Goal: Complete application form: Complete application form

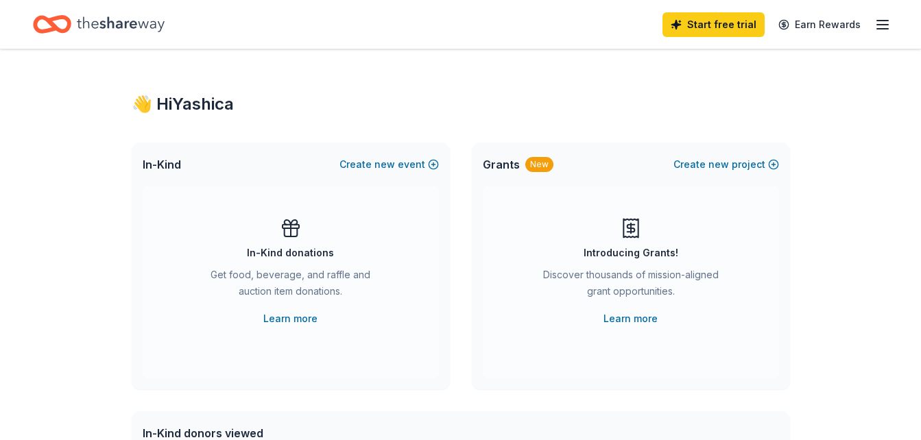
click at [879, 34] on div "Start free trial Earn Rewards" at bounding box center [777, 24] width 228 height 32
click at [883, 27] on icon "button" at bounding box center [883, 24] width 16 height 16
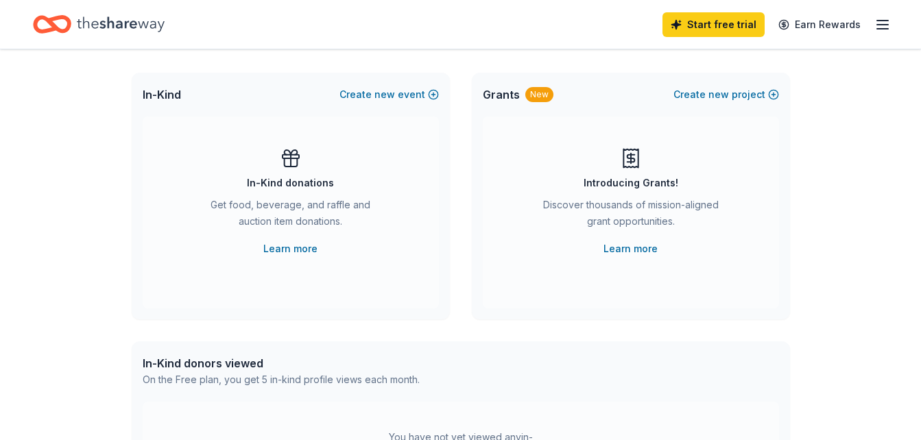
scroll to position [80, 0]
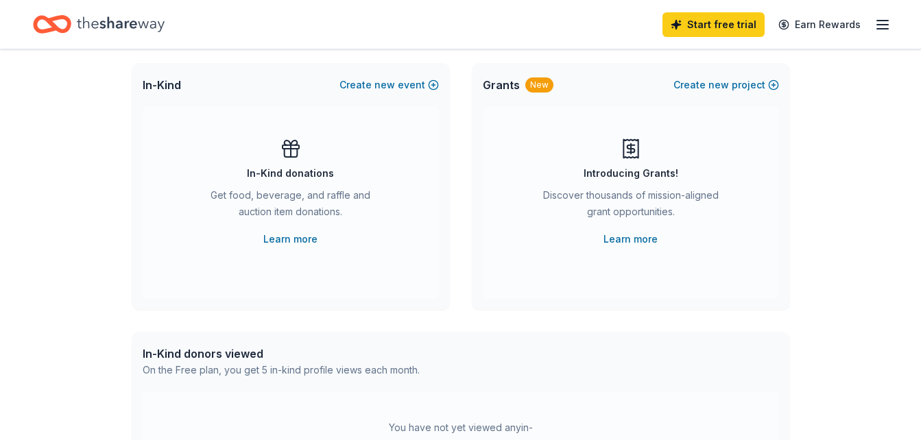
click at [362, 155] on div "In-Kind donations Get food, beverage, and raffle and auction item donations. Le…" at bounding box center [290, 193] width 241 height 110
click at [301, 177] on div "In-Kind donations" at bounding box center [290, 173] width 87 height 16
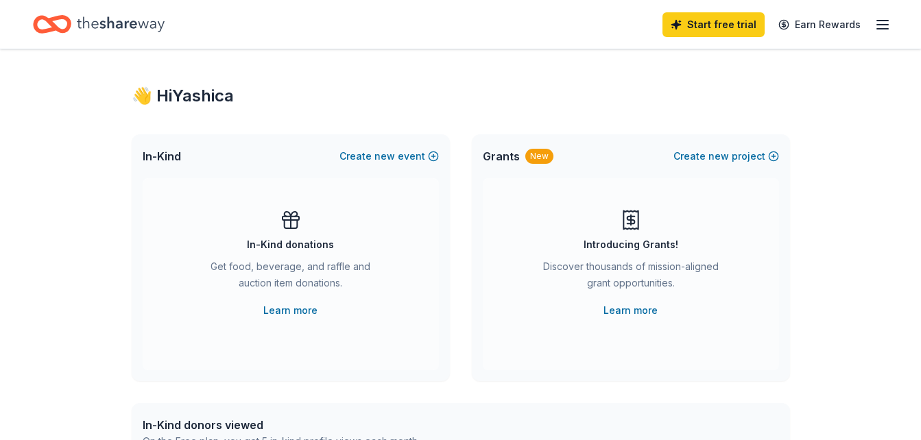
scroll to position [0, 0]
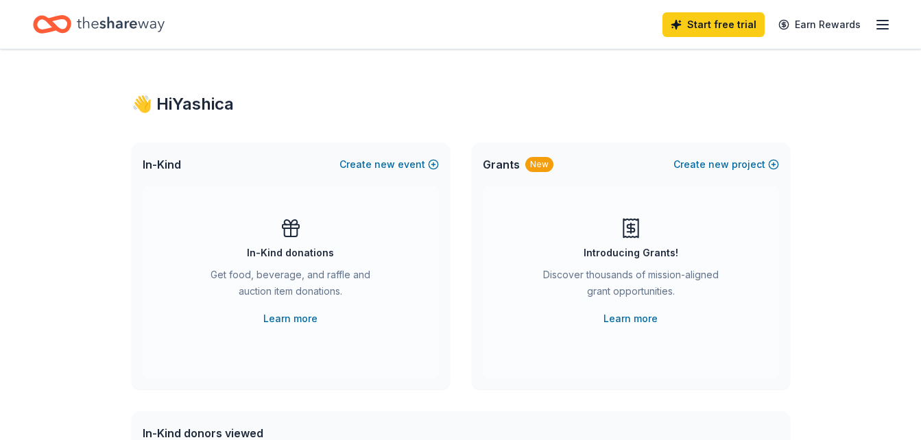
click at [887, 26] on icon "button" at bounding box center [883, 24] width 16 height 16
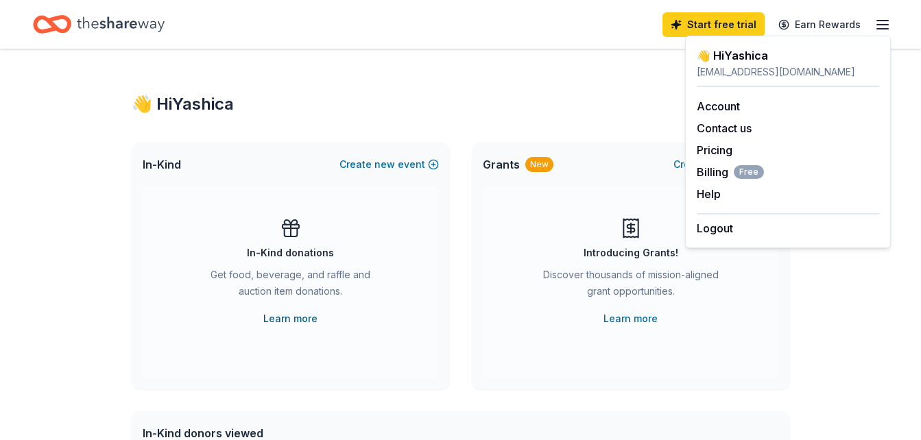
click at [292, 321] on link "Learn more" at bounding box center [290, 319] width 54 height 16
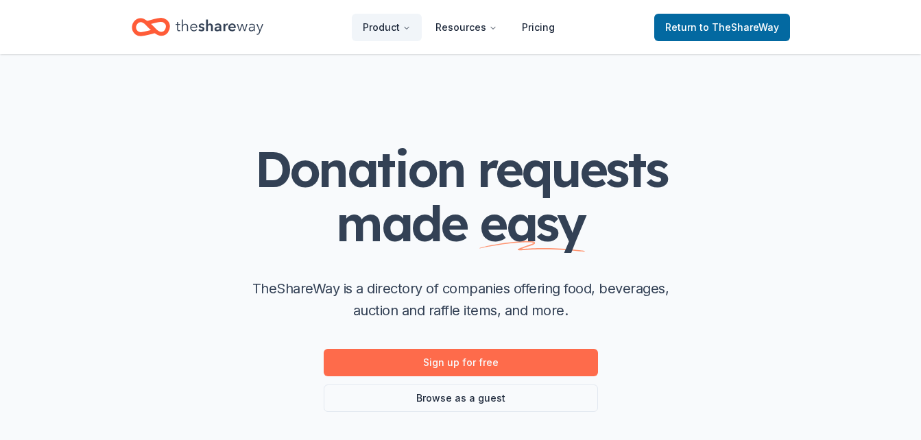
click at [484, 360] on link "Sign up for free" at bounding box center [461, 362] width 274 height 27
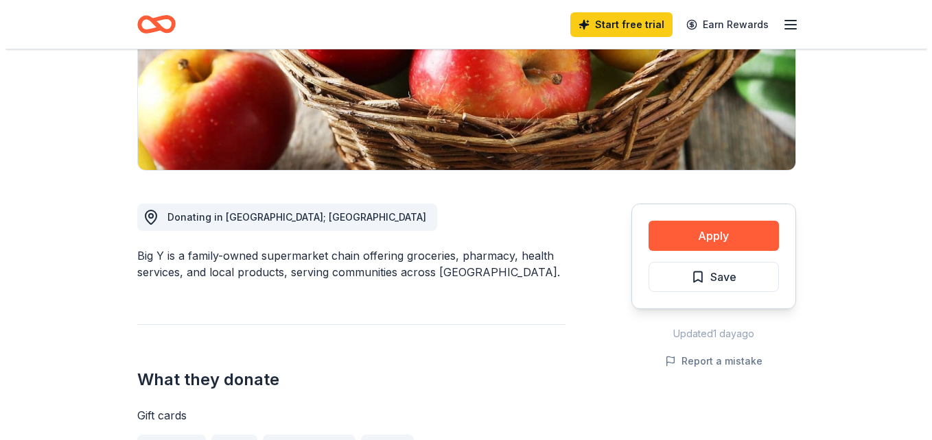
scroll to position [240, 0]
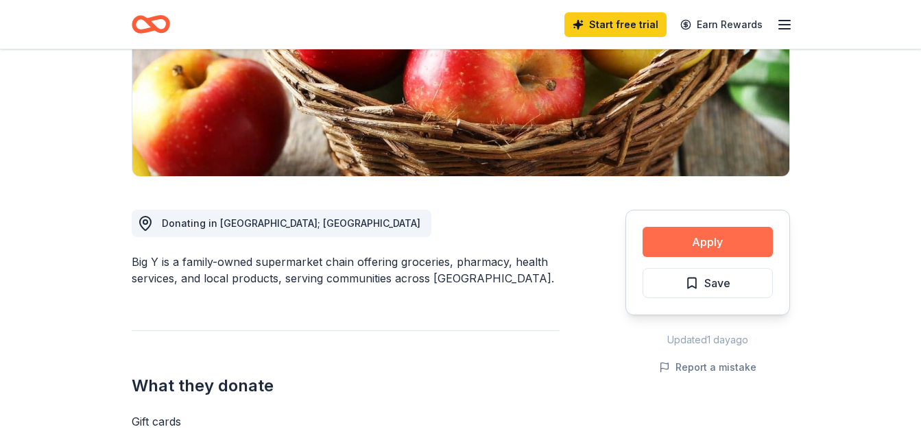
click at [727, 235] on button "Apply" at bounding box center [708, 242] width 130 height 30
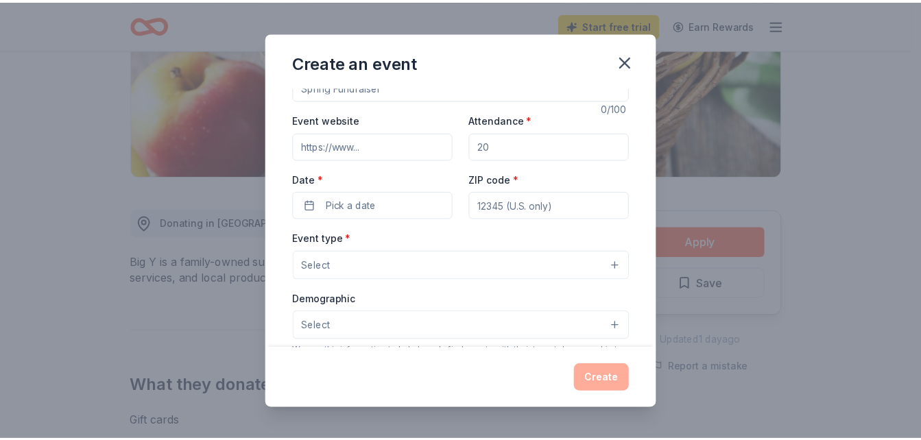
scroll to position [0, 0]
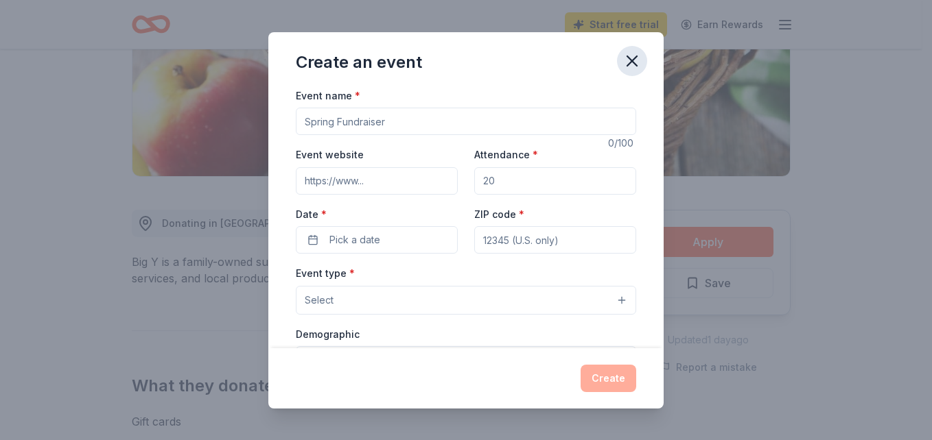
click at [636, 62] on icon "button" at bounding box center [631, 60] width 19 height 19
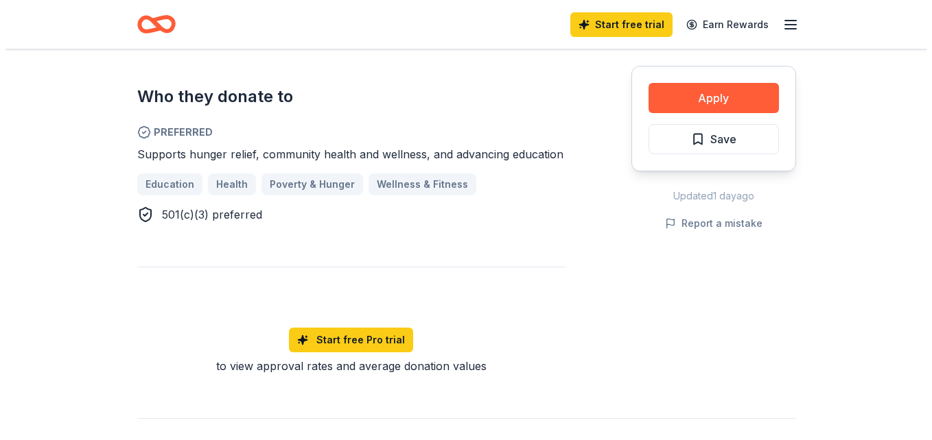
scroll to position [508, 0]
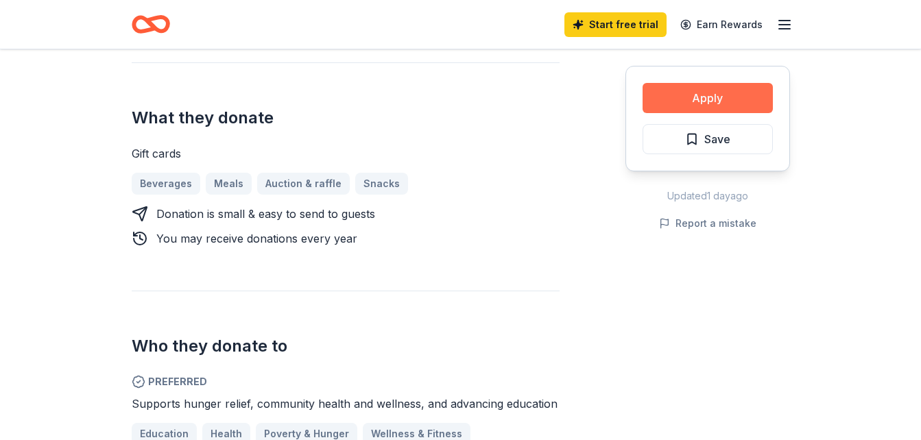
click at [707, 105] on button "Apply" at bounding box center [708, 98] width 130 height 30
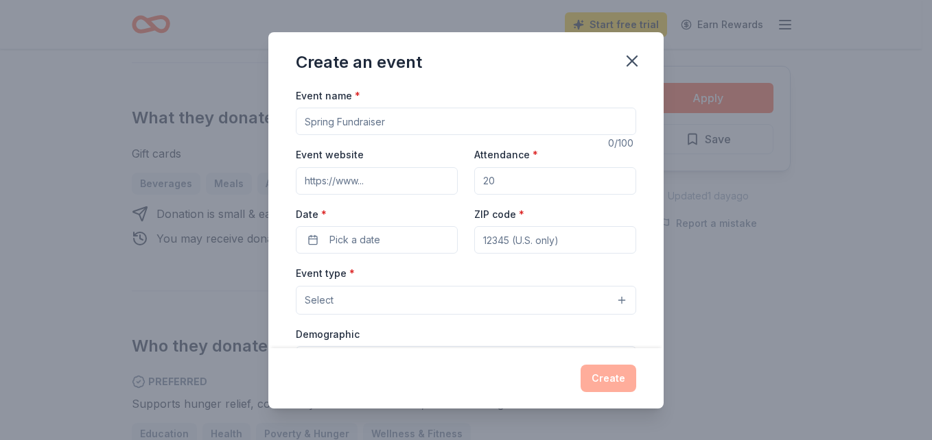
click at [436, 120] on input "Event name *" at bounding box center [466, 121] width 340 height 27
type input "Y"
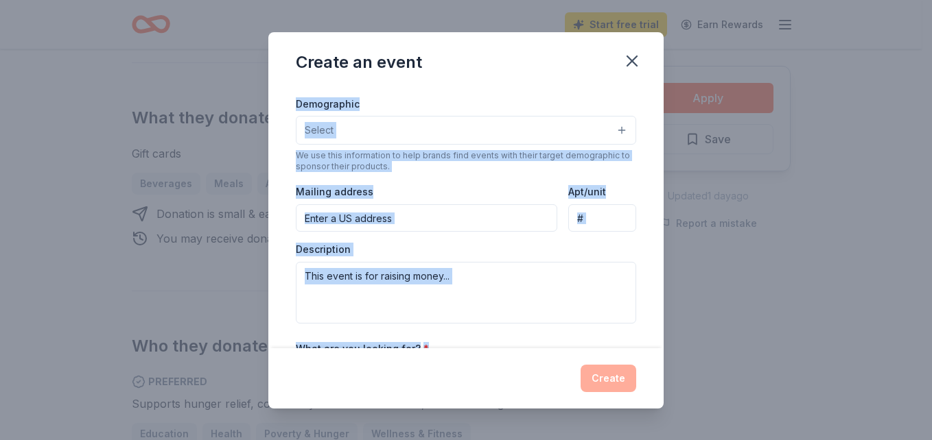
scroll to position [394, 0]
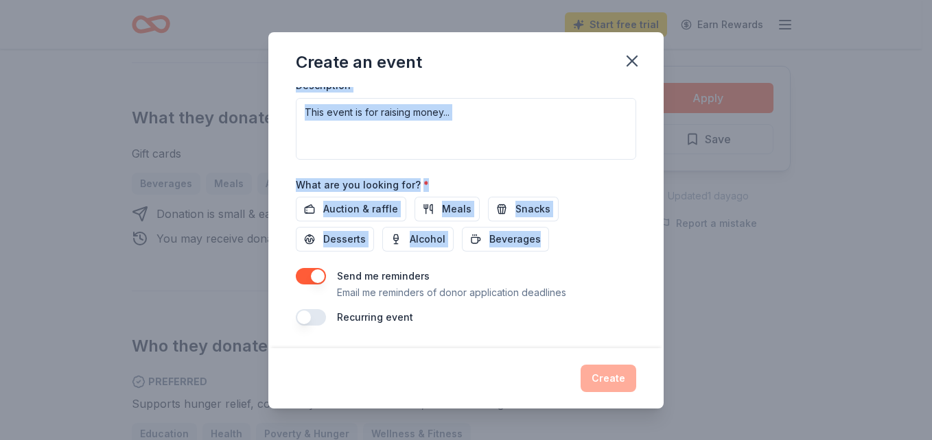
drag, startPoint x: 293, startPoint y: 95, endPoint x: 550, endPoint y: 246, distance: 298.3
click at [550, 246] on div "Event name * 0 /100 Event website Attendance * Date * Pick a date ZIP code * Ev…" at bounding box center [465, 217] width 395 height 261
copy div "Event name * 0 /100 Event website Attendance * Date * Pick a date ZIP code * Ev…"
click at [637, 211] on div "Event name * 0 /100 Event website Attendance * Date * Pick a date ZIP code * Ev…" at bounding box center [465, 217] width 395 height 261
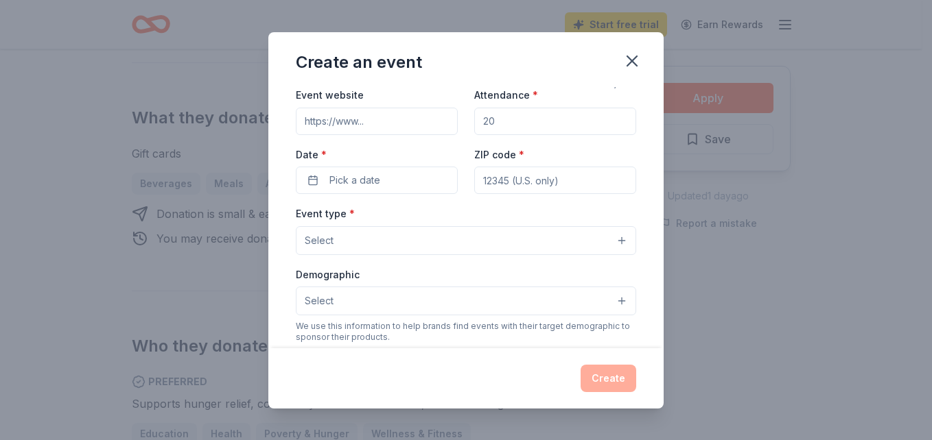
scroll to position [0, 0]
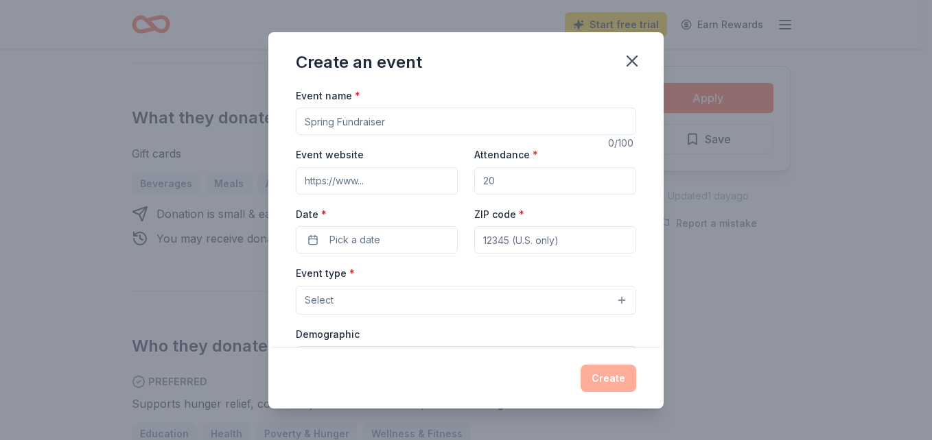
click at [436, 123] on input "Event name *" at bounding box center [466, 121] width 340 height 27
type input "Christian Girlz Rock Wellness Event"
click at [386, 173] on input "Event website" at bounding box center [377, 180] width 162 height 27
type input "www.christiangirlzrock.com"
click at [497, 182] on input "Attendance *" at bounding box center [555, 180] width 162 height 27
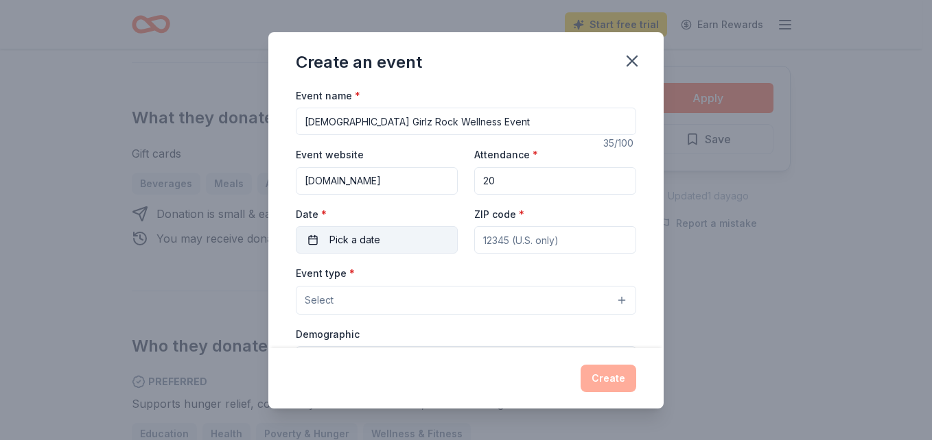
type input "20"
click at [355, 241] on span "Pick a date" at bounding box center [354, 240] width 51 height 16
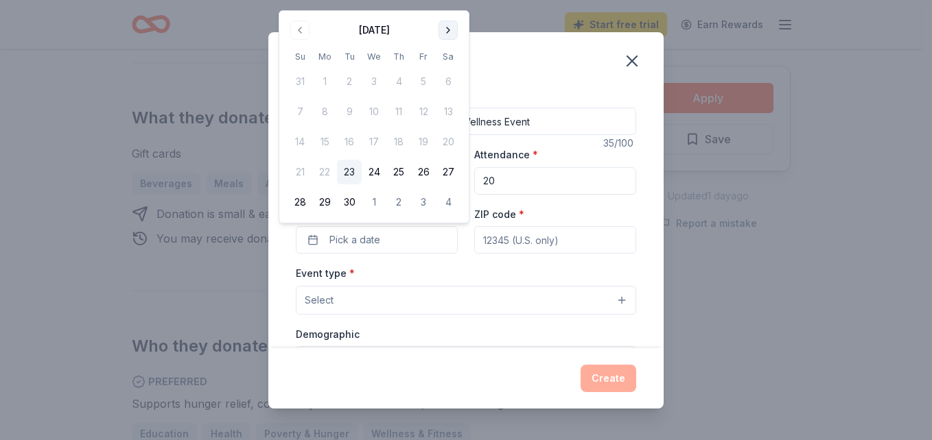
click at [448, 31] on button "Go to next month" at bounding box center [447, 30] width 19 height 19
click at [561, 56] on div "Create an event" at bounding box center [465, 59] width 395 height 55
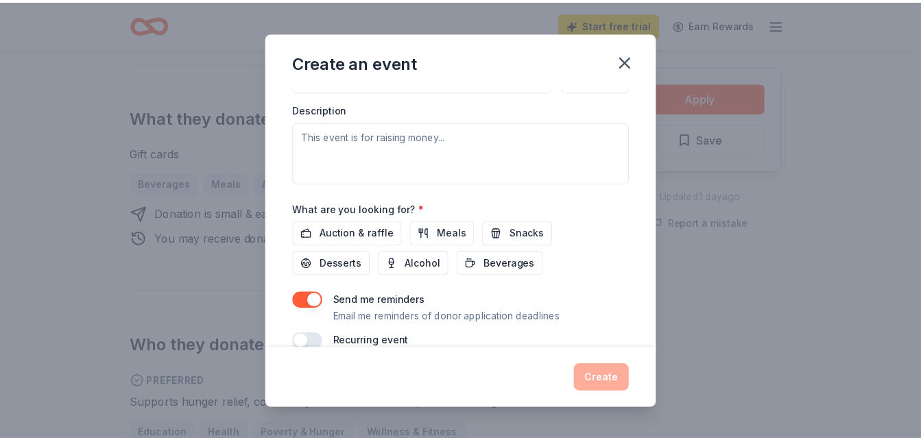
scroll to position [394, 0]
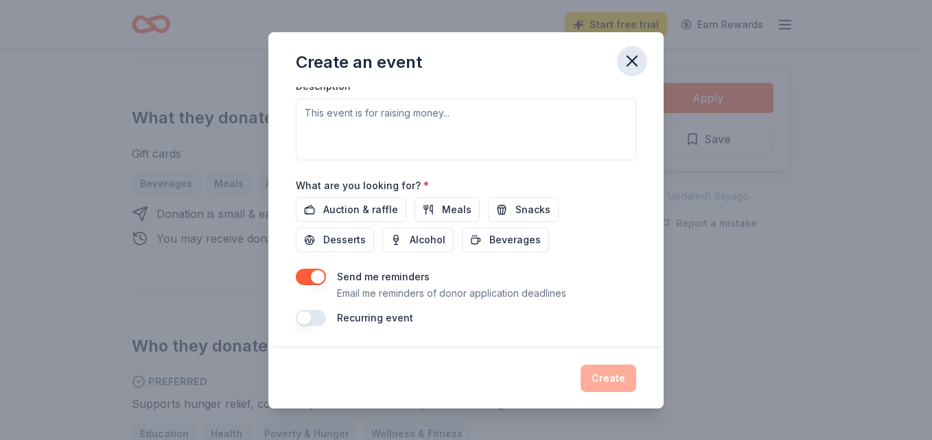
click at [636, 61] on icon "button" at bounding box center [631, 60] width 19 height 19
click at [639, 64] on icon "button" at bounding box center [631, 60] width 19 height 19
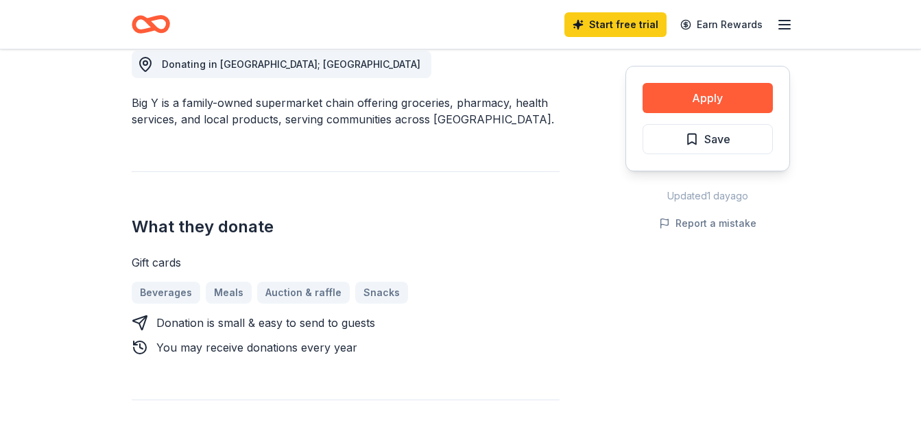
scroll to position [387, 0]
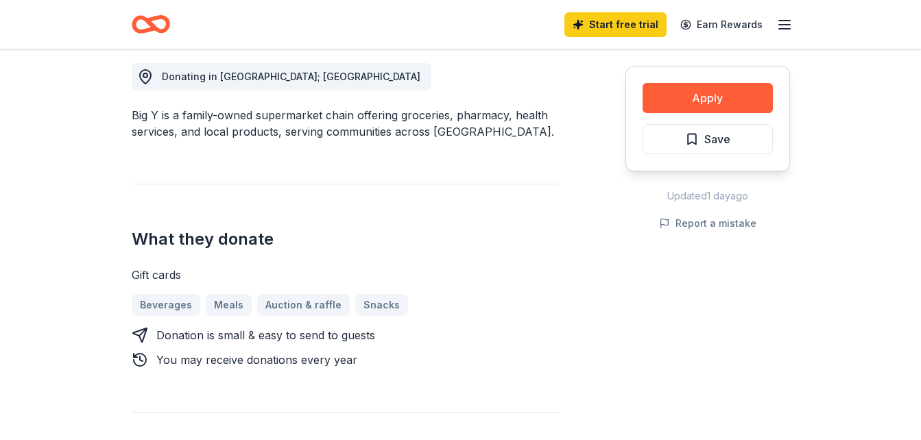
drag, startPoint x: 128, startPoint y: 118, endPoint x: 245, endPoint y: 231, distance: 162.5
drag, startPoint x: 134, startPoint y: 116, endPoint x: 171, endPoint y: 139, distance: 43.4
click at [171, 139] on div "Big Y is a family-owned supermarket chain offering groceries, pharmacy, health …" at bounding box center [346, 123] width 428 height 33
click at [137, 114] on div "Big Y is a family-owned supermarket chain offering groceries, pharmacy, health …" at bounding box center [346, 123] width 428 height 33
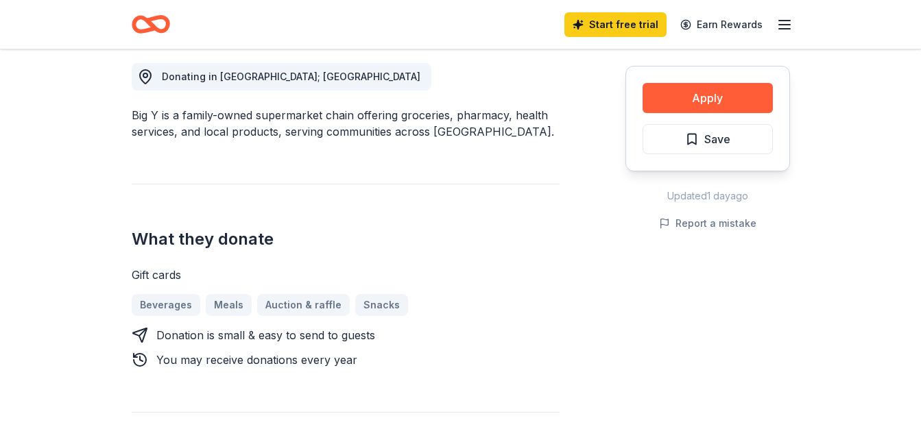
click at [147, 116] on div "Big Y is a family-owned supermarket chain offering groceries, pharmacy, health …" at bounding box center [346, 123] width 428 height 33
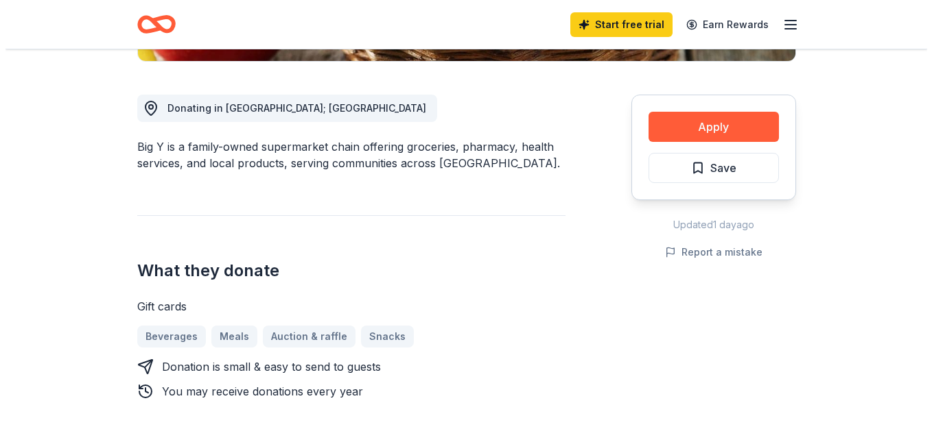
scroll to position [0, 0]
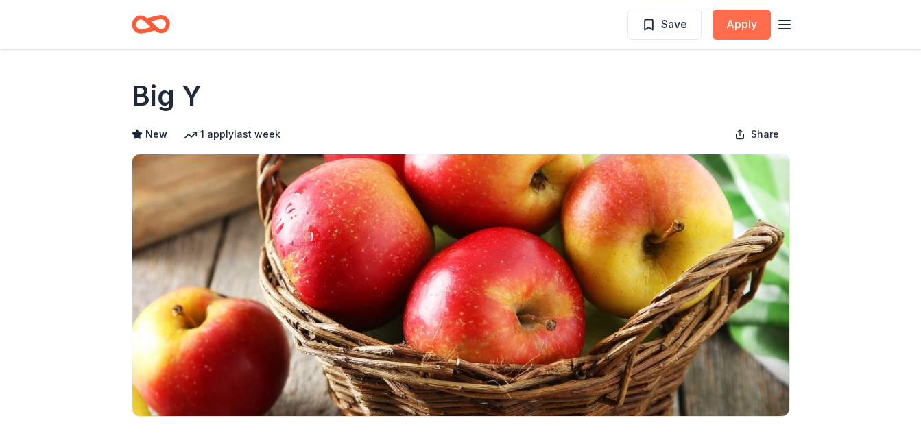
click at [746, 27] on button "Apply" at bounding box center [742, 25] width 58 height 30
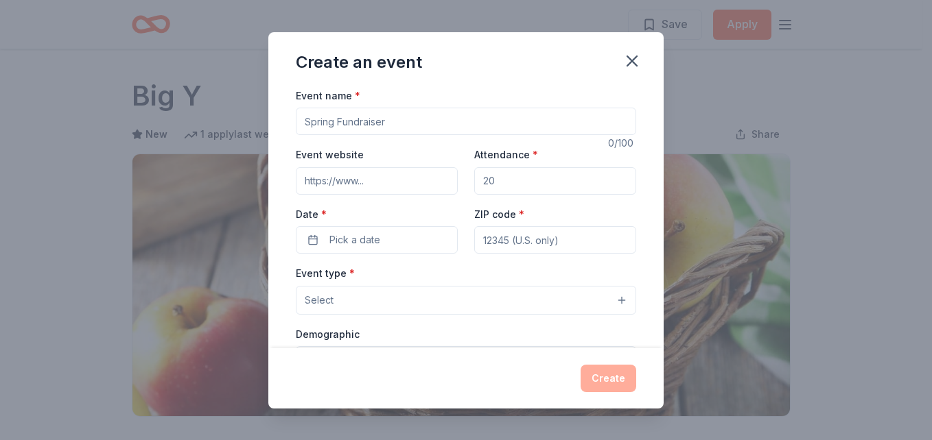
click at [505, 118] on input "Event name *" at bounding box center [466, 121] width 340 height 27
click at [341, 178] on input "Event website" at bounding box center [377, 180] width 162 height 27
click at [384, 122] on input "Christian Girlz Rock" at bounding box center [466, 121] width 340 height 27
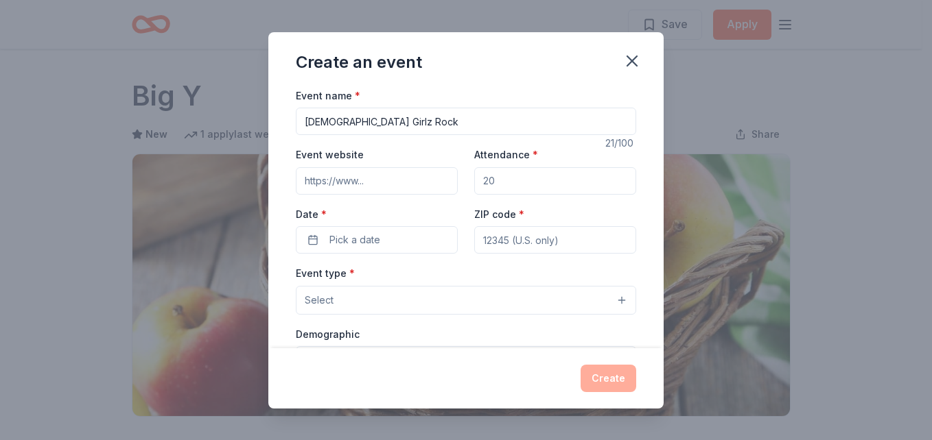
click at [384, 122] on input "Christian Girlz Rock" at bounding box center [466, 121] width 340 height 27
paste input "hristian Girlz Rock Spring Empowerment Fundraiser"
click at [409, 117] on input "hristian Girlz Rock Spring Empowerment Fundraiser" at bounding box center [466, 121] width 340 height 27
type input "Christian Girlz Rock Fall Empowerment Fundraiser"
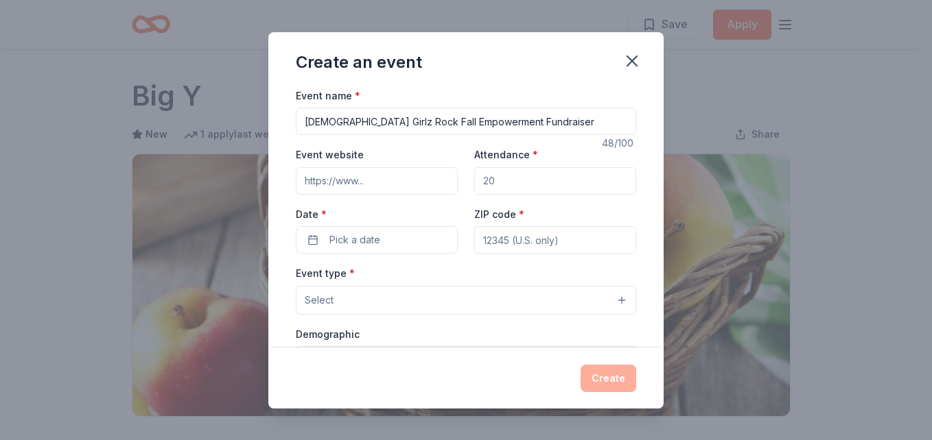
click at [338, 182] on input "Event website" at bounding box center [377, 180] width 162 height 27
type input "www.christiangirlzrock.com"
type input "20"
click at [390, 237] on button "Pick a date" at bounding box center [377, 239] width 162 height 27
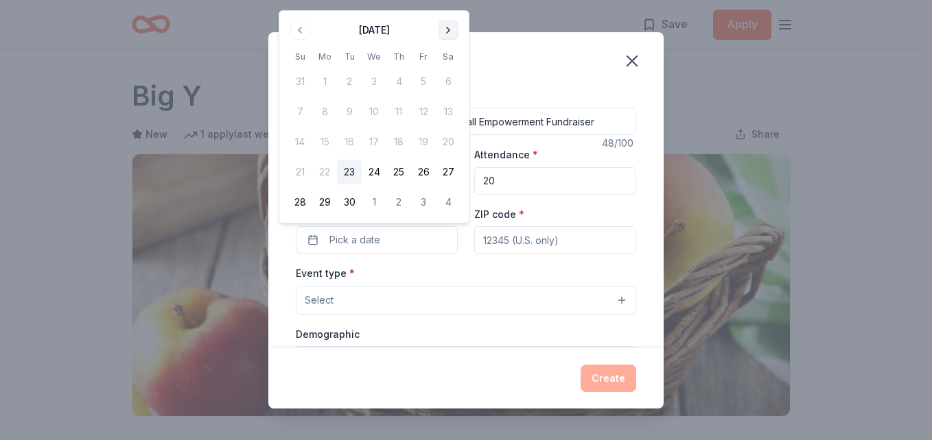
click at [445, 29] on button "Go to next month" at bounding box center [447, 30] width 19 height 19
click at [449, 27] on button "Go to next month" at bounding box center [447, 30] width 19 height 19
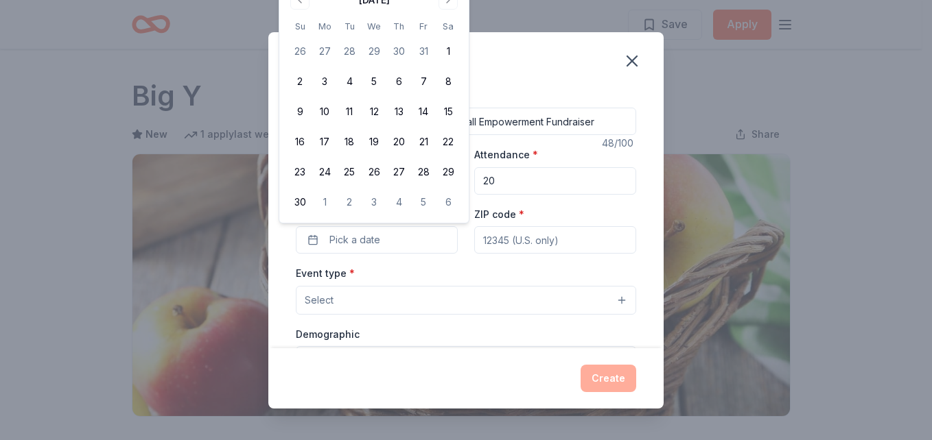
click at [526, 82] on div "Create an event" at bounding box center [465, 59] width 395 height 55
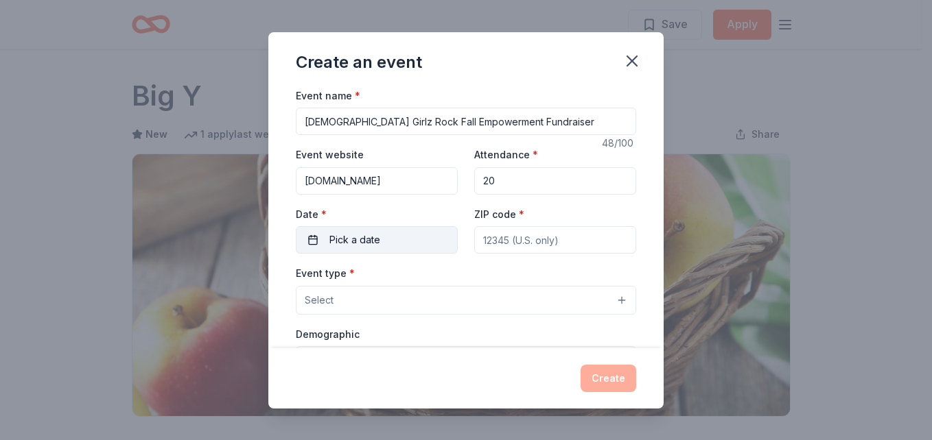
click at [388, 241] on button "Pick a date" at bounding box center [377, 239] width 162 height 27
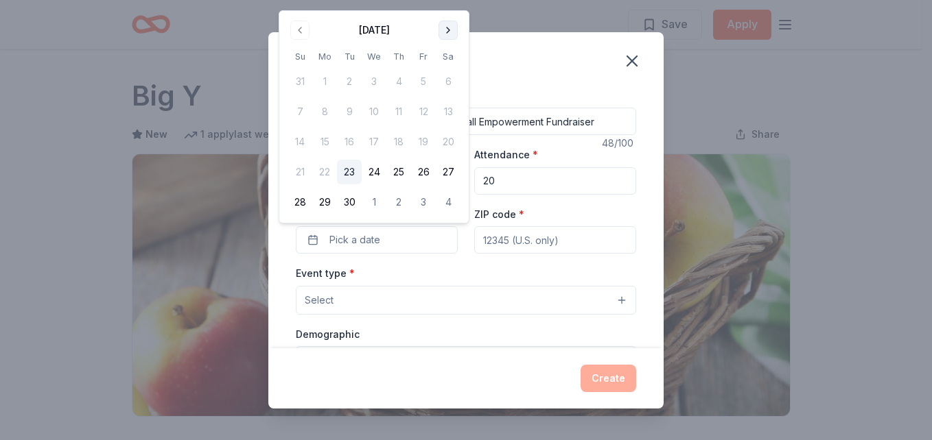
click at [445, 32] on button "Go to next month" at bounding box center [447, 30] width 19 height 19
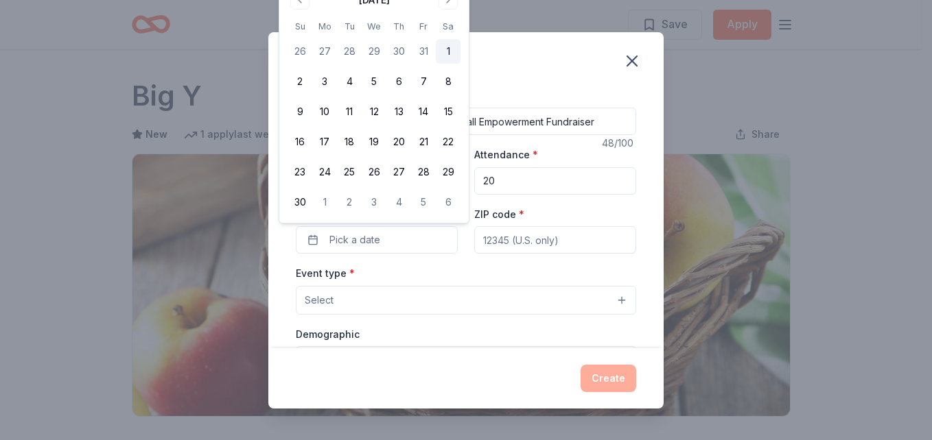
click at [449, 49] on button "1" at bounding box center [448, 51] width 25 height 25
click at [498, 273] on div "Event type * Select" at bounding box center [466, 290] width 340 height 50
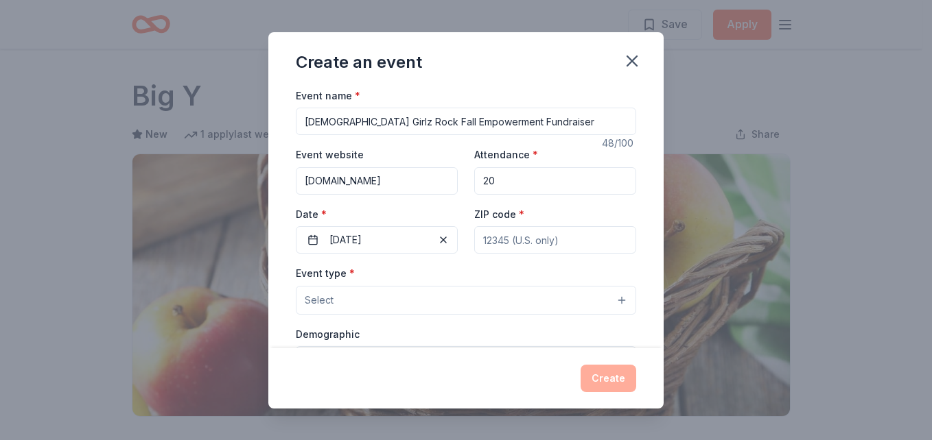
click at [489, 246] on input "ZIP code *" at bounding box center [555, 239] width 162 height 27
type input "06002"
click at [402, 301] on button "Select" at bounding box center [466, 300] width 340 height 29
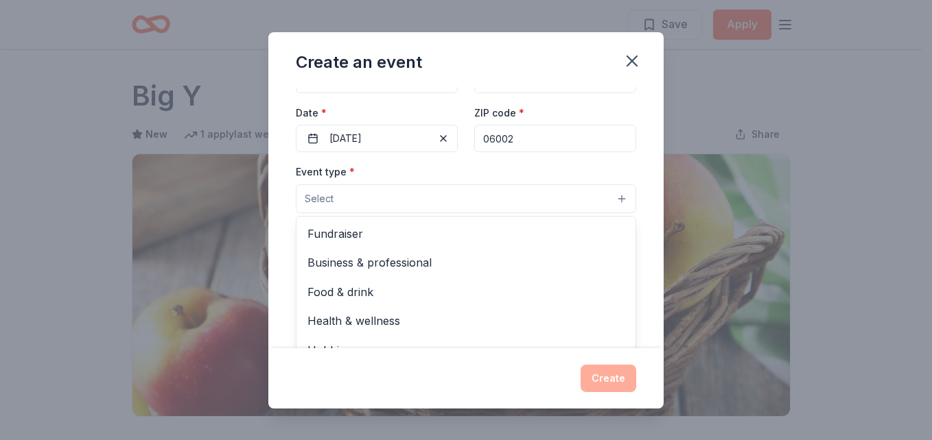
scroll to position [110, 0]
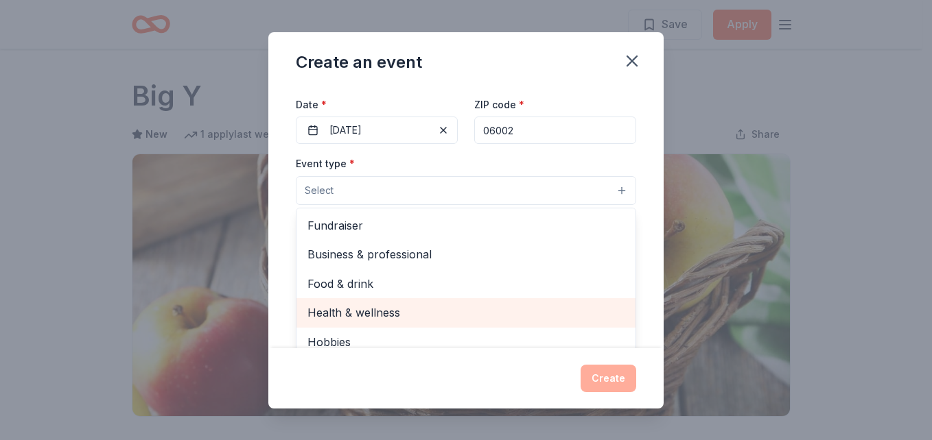
click at [488, 309] on span "Health & wellness" at bounding box center [465, 313] width 317 height 18
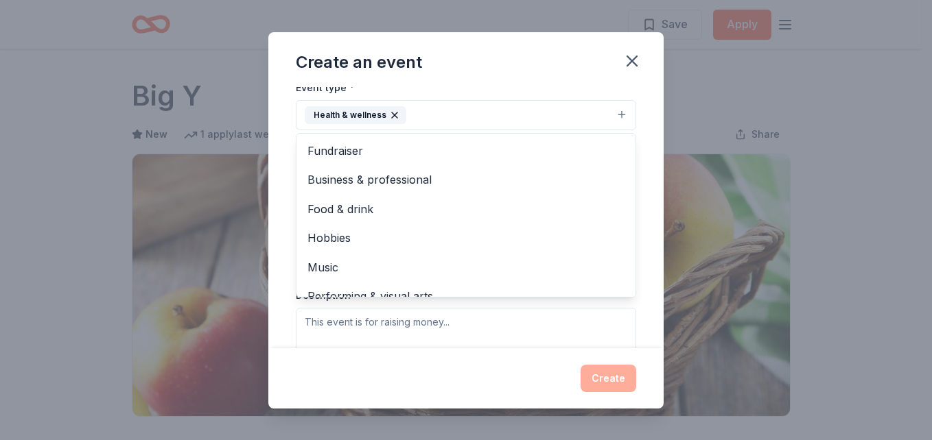
scroll to position [192, 0]
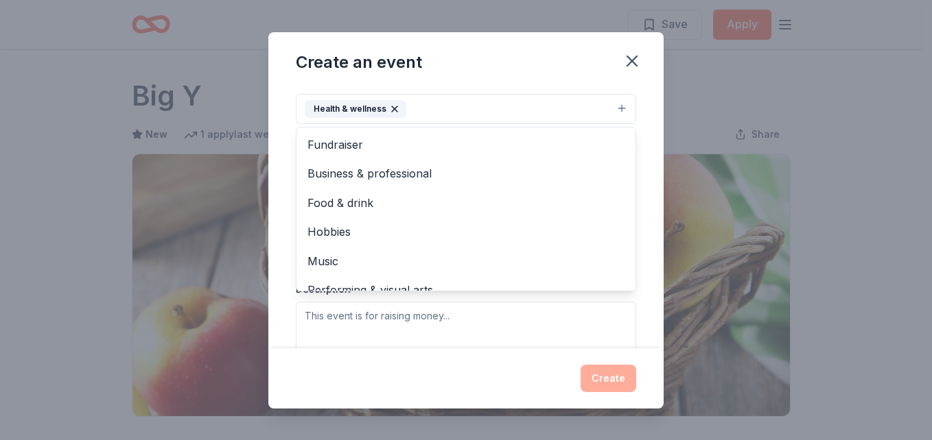
click at [642, 200] on div "Event name * Christian Girlz Rock Fall Empowerment Fundraiser 48 /100 Event web…" at bounding box center [465, 217] width 395 height 261
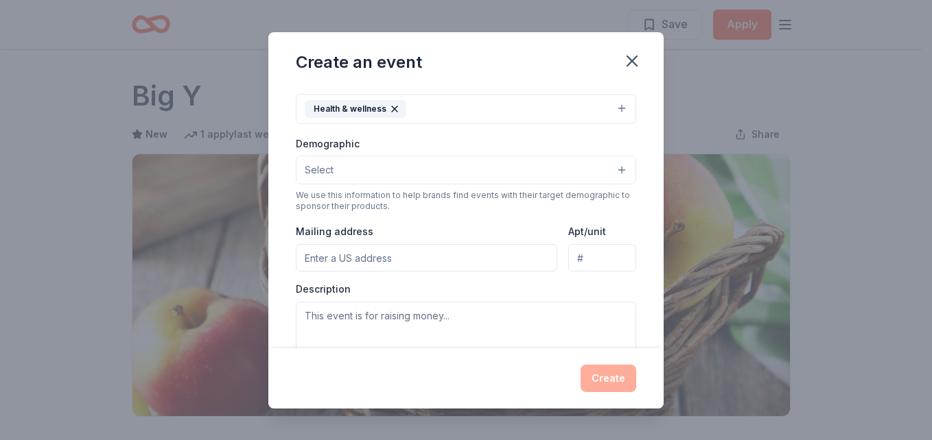
click at [451, 263] on input "Mailing address" at bounding box center [426, 257] width 261 height 27
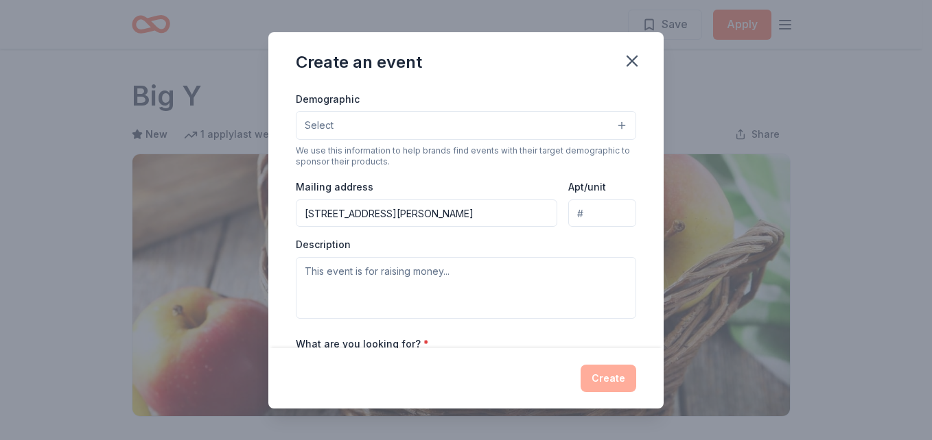
scroll to position [259, 0]
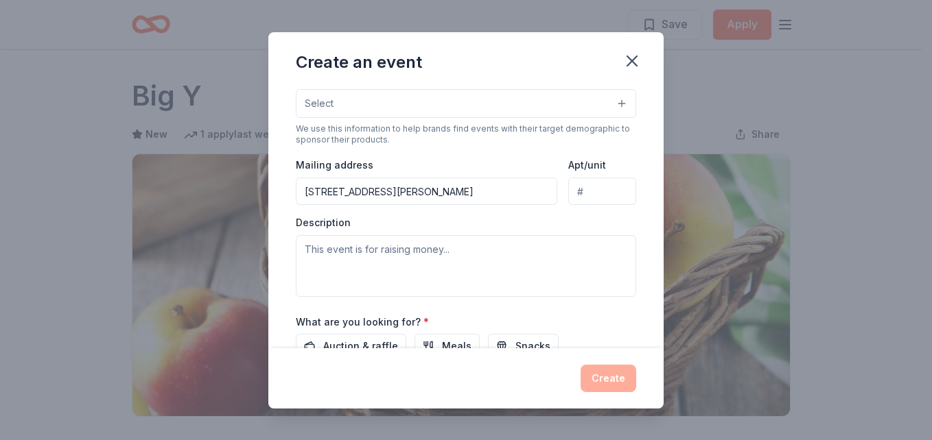
click at [429, 193] on input "443 Brewer Street" at bounding box center [426, 191] width 261 height 27
type input "443 Brewer Street, East Hartford, CT, 06118"
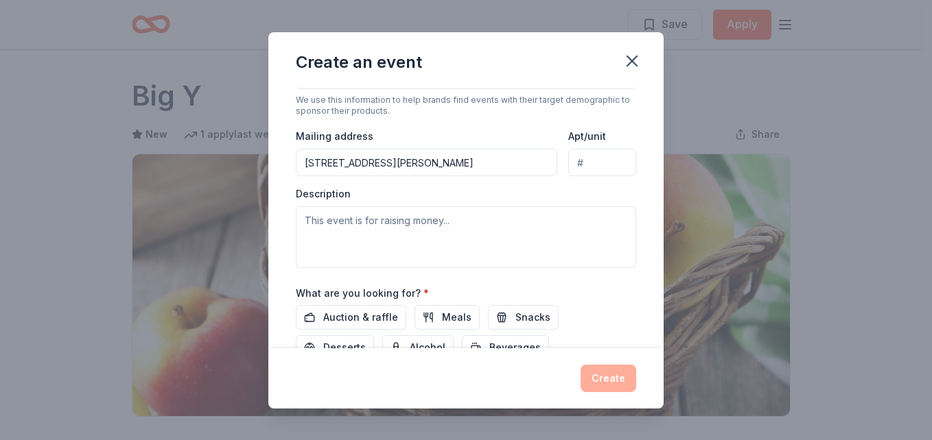
scroll to position [307, 0]
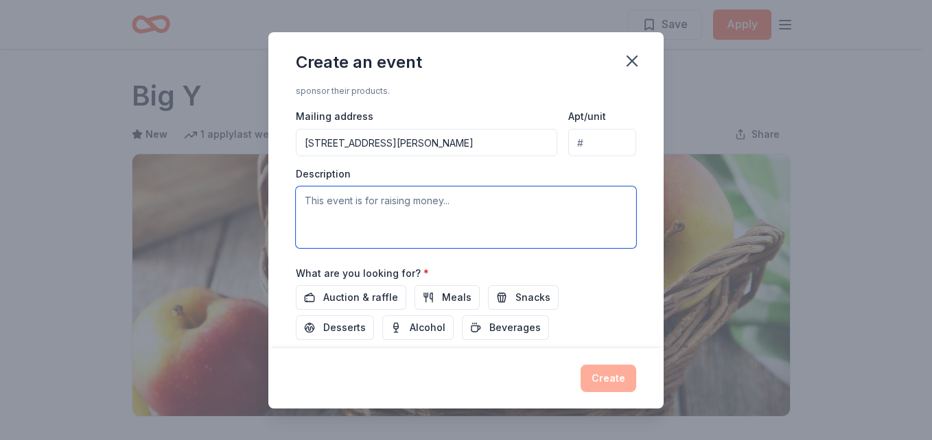
click at [510, 218] on textarea at bounding box center [466, 218] width 340 height 62
type textarea "This event is for raising money to help with"
drag, startPoint x: 497, startPoint y: 204, endPoint x: 249, endPoint y: 208, distance: 247.7
click at [249, 208] on div "Create an event Event name * Christian Girlz Rock Fall Empowerment Fundraiser 4…" at bounding box center [466, 220] width 932 height 440
paste textarea "Christian Girlz Rock is hosting a [Fall Gathering / Wellness Workshop / Communi…"
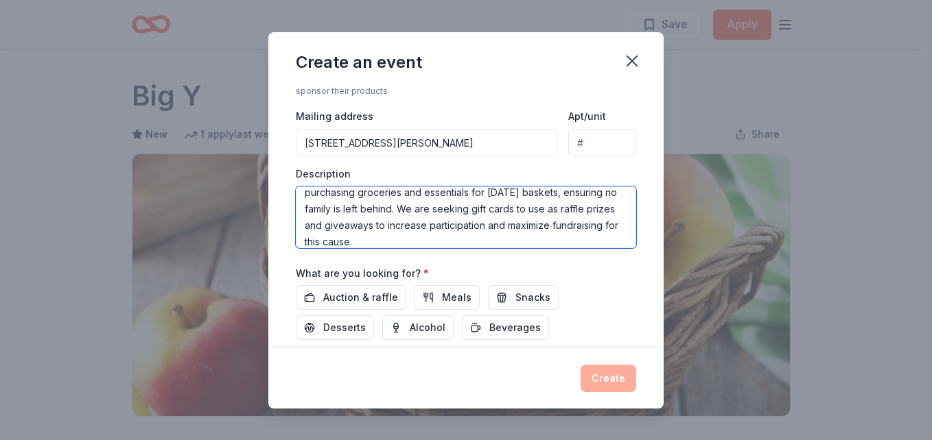
scroll to position [0, 0]
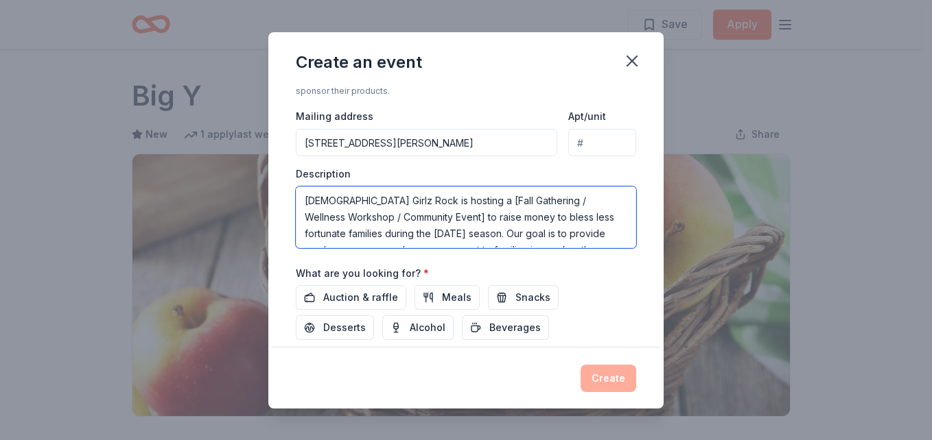
click at [452, 198] on textarea "Christian Girlz Rock is hosting a [Fall Gathering / Wellness Workshop / Communi…" at bounding box center [466, 218] width 340 height 62
click at [453, 201] on textarea "Christian Girlz Rock is hosting a [Fall Gathering / Wellness Workshop / Communi…" at bounding box center [466, 218] width 340 height 62
click at [443, 215] on textarea "Christian Girlz Rock is hosting a Fall Gathering / Wellness Workshop / Communit…" at bounding box center [466, 218] width 340 height 62
click at [450, 220] on textarea "Christian Girlz Rock is hosting a Fall Gathering / Wellness Workshop / Communit…" at bounding box center [466, 218] width 340 height 62
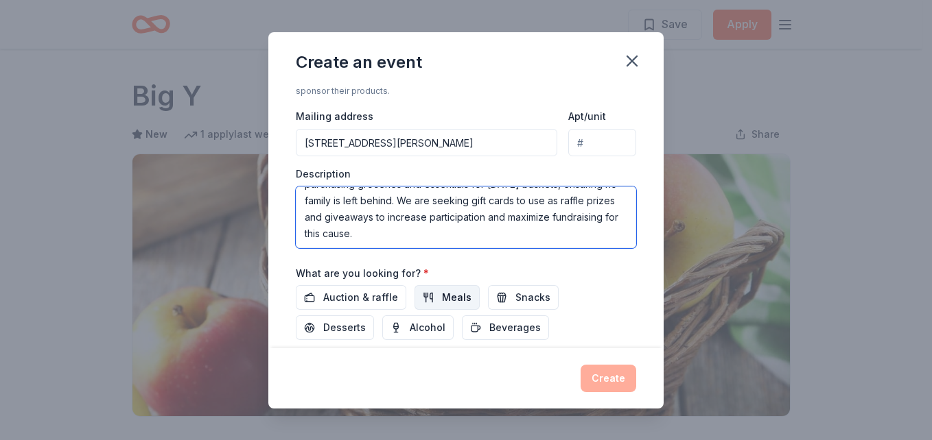
type textarea "Christian Girlz Rock is hosting a Fall Gathering / Wellness Workshop / Communit…"
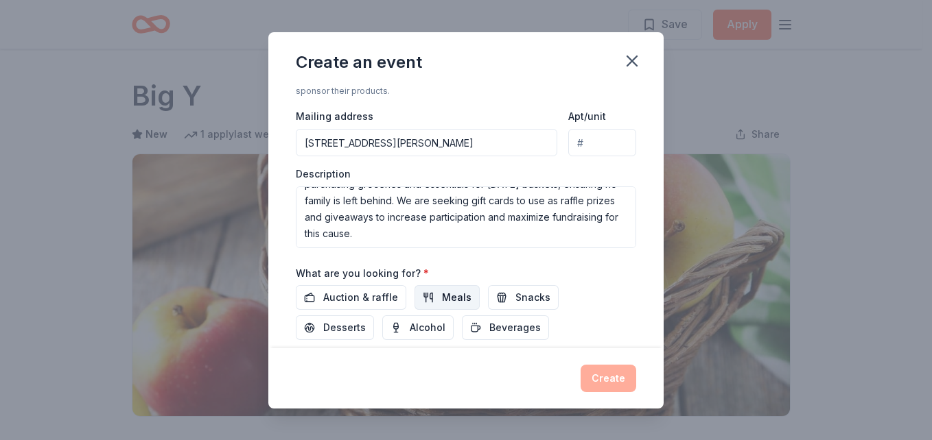
click at [456, 295] on span "Meals" at bounding box center [457, 298] width 30 height 16
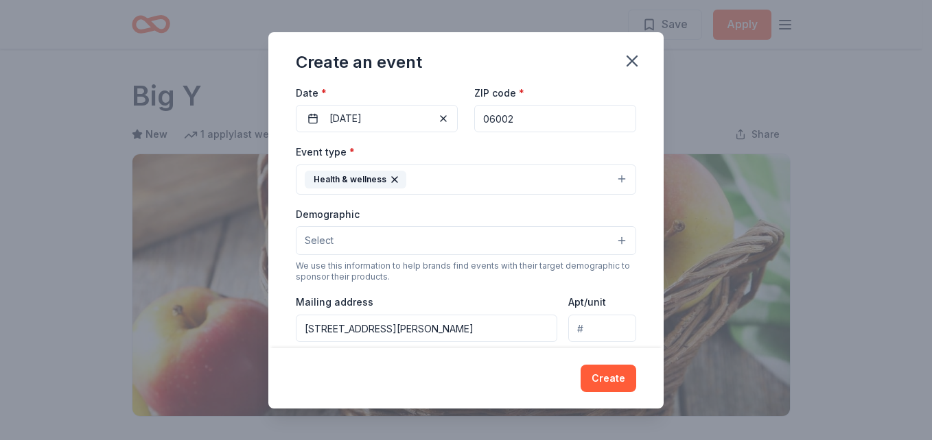
scroll to position [0, 0]
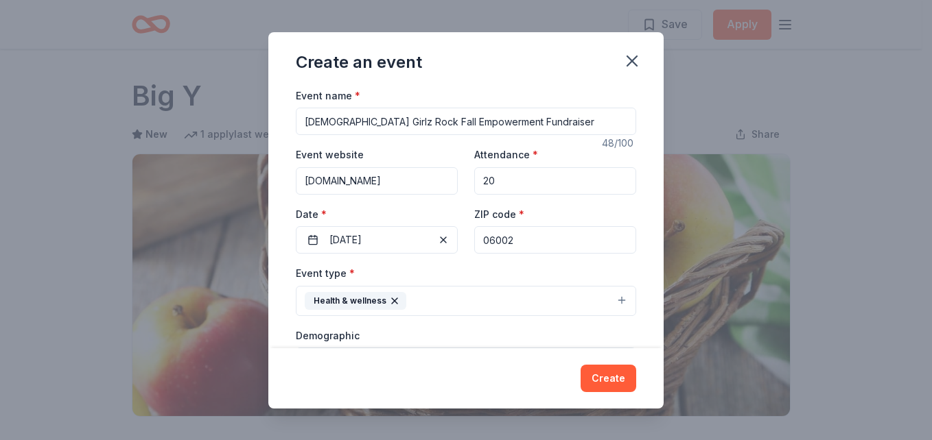
click at [554, 237] on input "06002" at bounding box center [555, 239] width 162 height 27
click at [606, 377] on button "Create" at bounding box center [608, 378] width 56 height 27
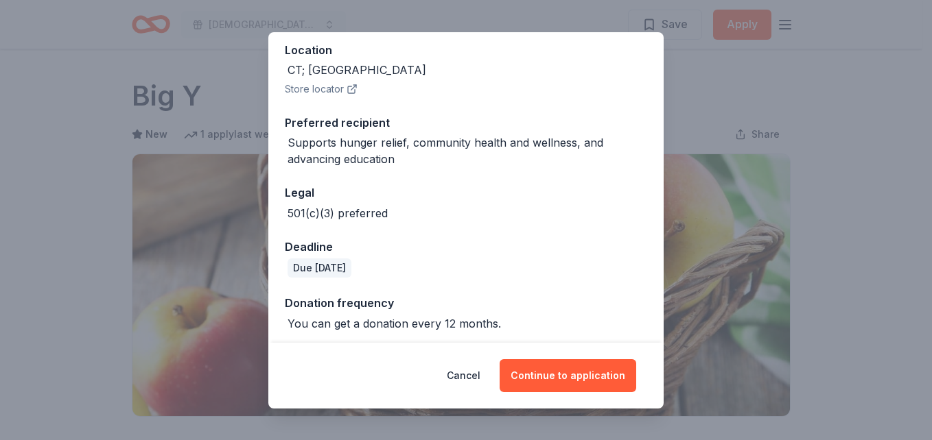
scroll to position [162, 0]
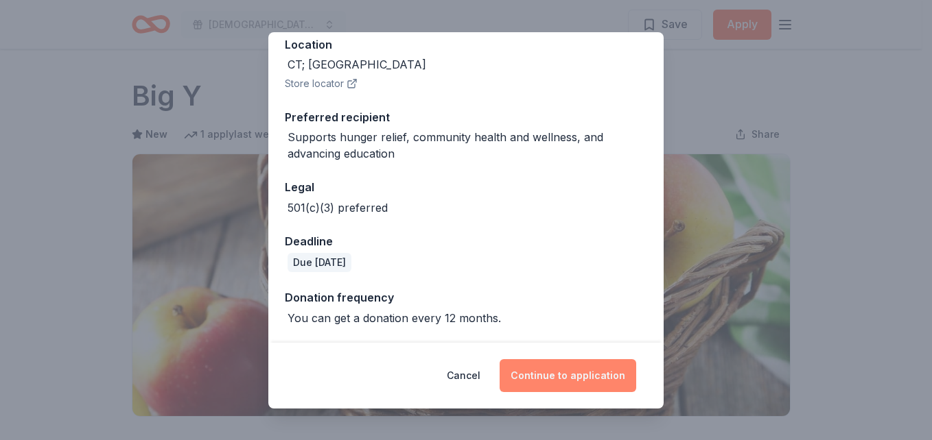
click at [566, 383] on button "Continue to application" at bounding box center [567, 376] width 137 height 33
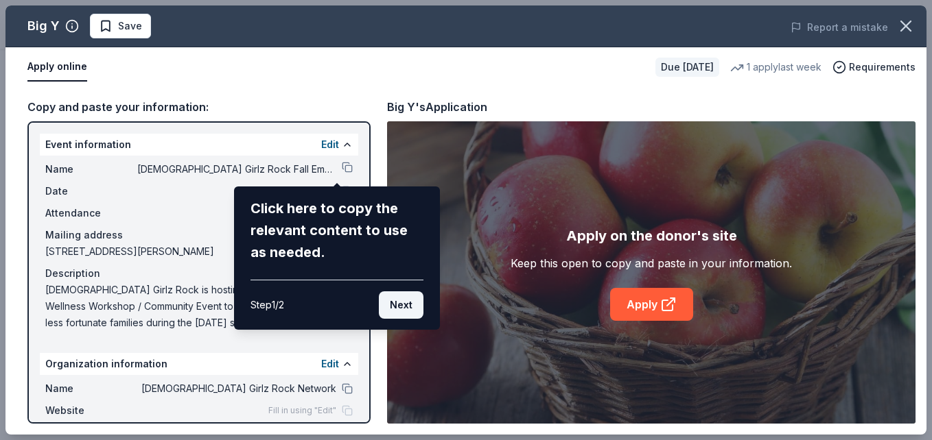
click at [406, 307] on button "Next" at bounding box center [401, 305] width 45 height 27
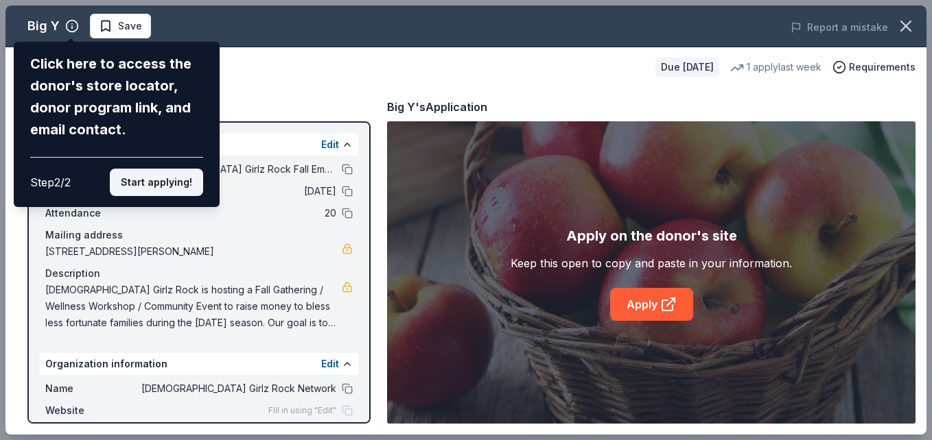
click at [140, 173] on button "Start applying!" at bounding box center [156, 182] width 93 height 27
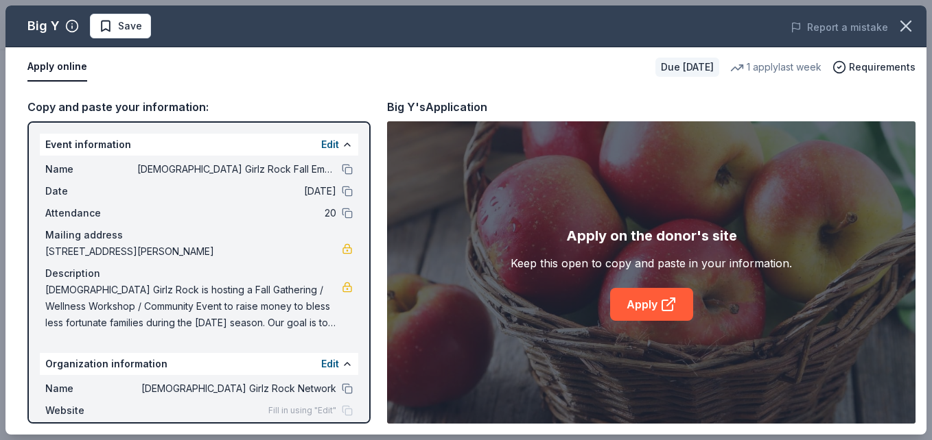
drag, startPoint x: 46, startPoint y: 164, endPoint x: 175, endPoint y: 274, distance: 169.4
click at [175, 274] on div "Name Christian Girlz Rock Fall Empowerment Fundraiser Date 11/01/25 Attendance …" at bounding box center [199, 246] width 318 height 181
click at [342, 171] on button at bounding box center [347, 169] width 11 height 11
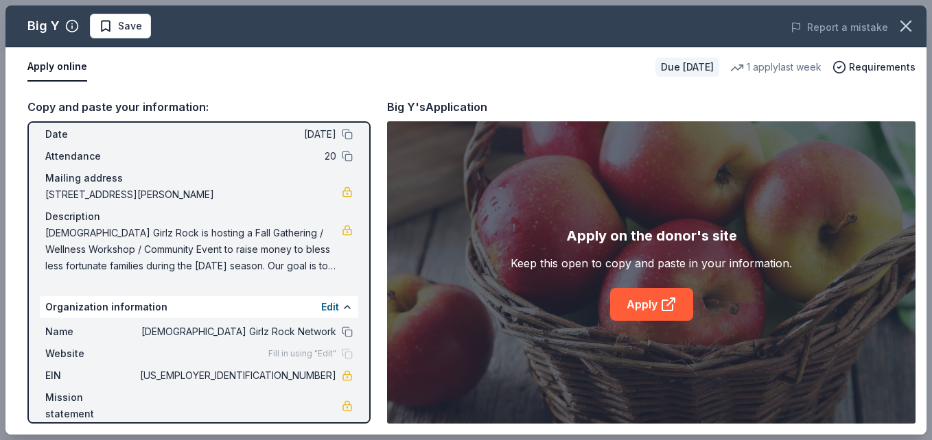
scroll to position [73, 0]
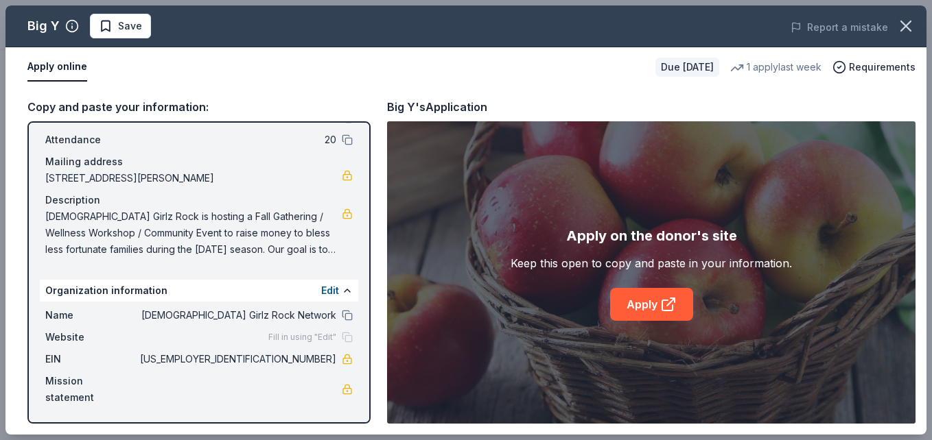
click at [296, 333] on span "Fill in using "Edit"" at bounding box center [302, 337] width 68 height 11
click at [316, 336] on span "Fill in using "Edit"" at bounding box center [302, 337] width 68 height 11
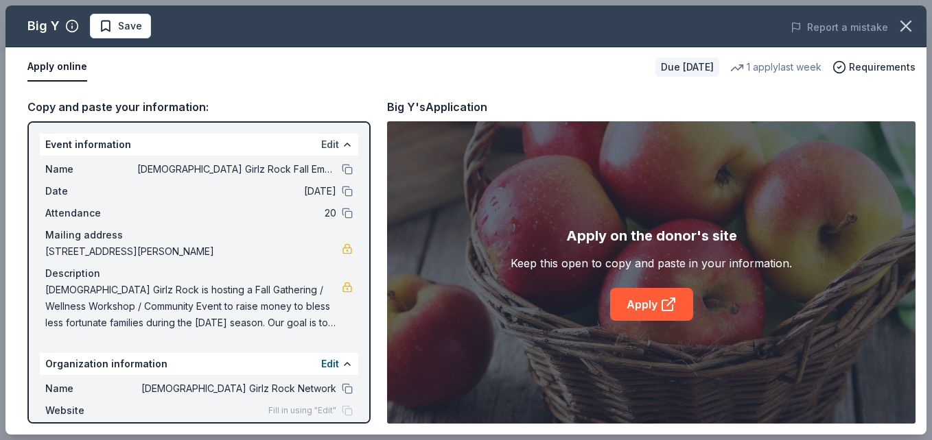
click at [323, 148] on button "Edit" at bounding box center [330, 145] width 18 height 16
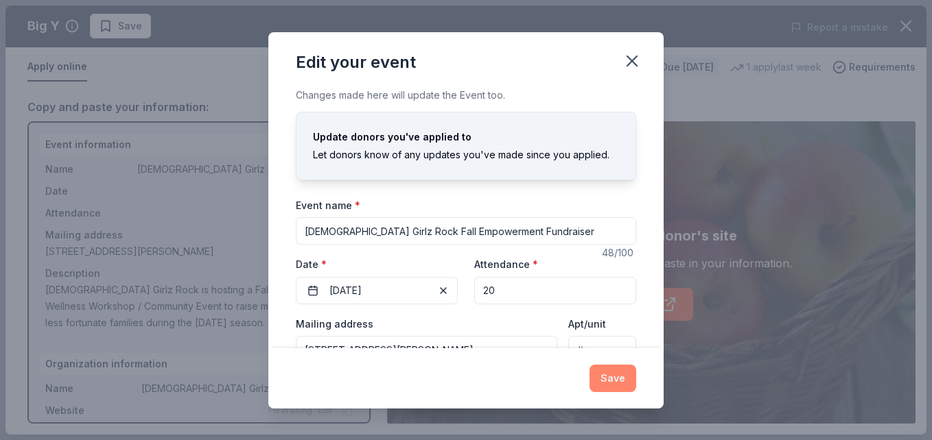
click at [606, 373] on button "Save" at bounding box center [612, 378] width 47 height 27
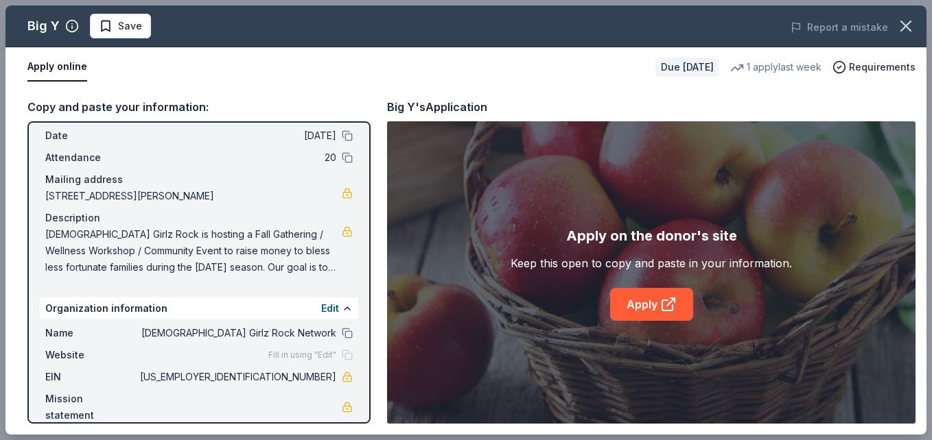
scroll to position [73, 0]
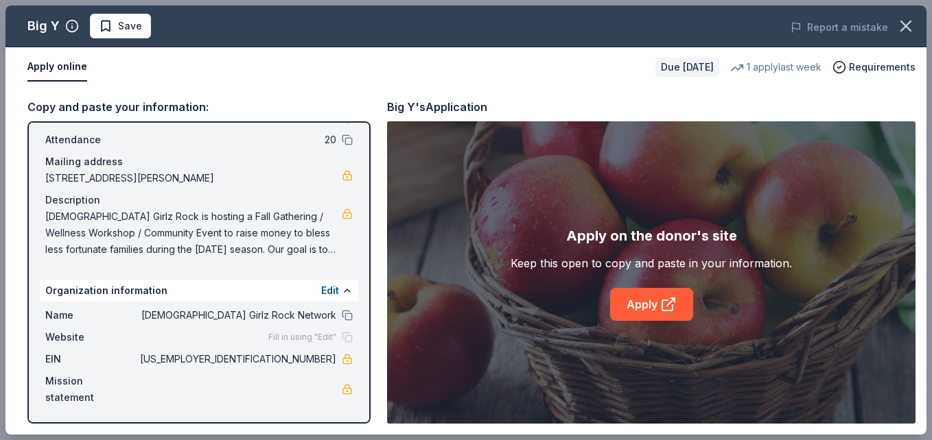
click at [309, 335] on span "Fill in using "Edit"" at bounding box center [302, 337] width 68 height 11
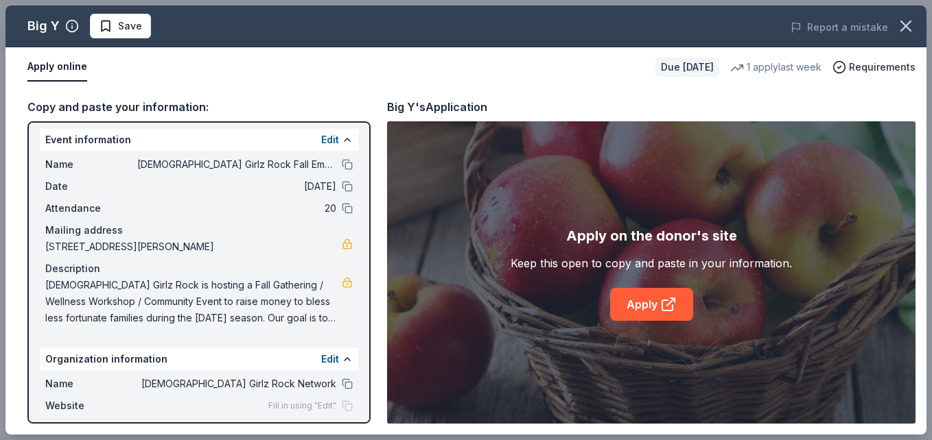
scroll to position [0, 0]
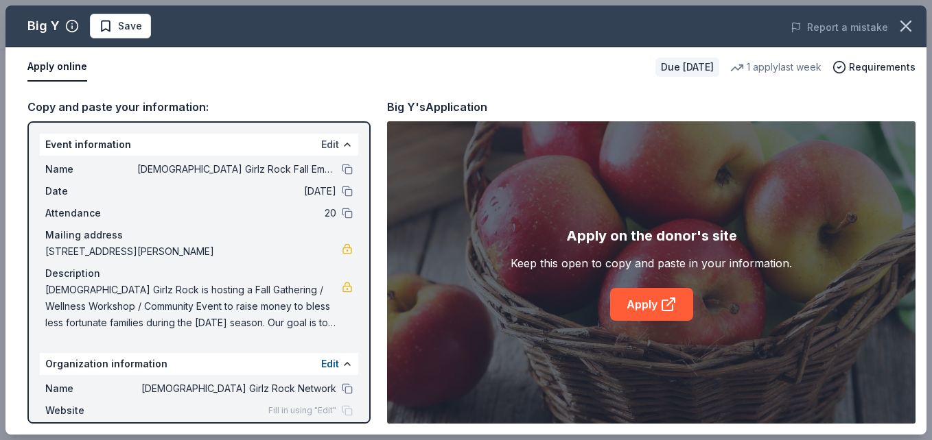
click at [321, 141] on button "Edit" at bounding box center [330, 145] width 18 height 16
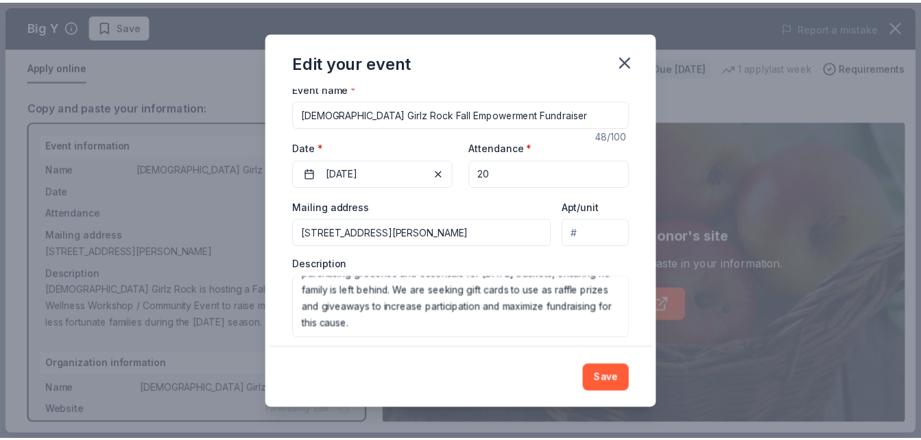
scroll to position [129, 0]
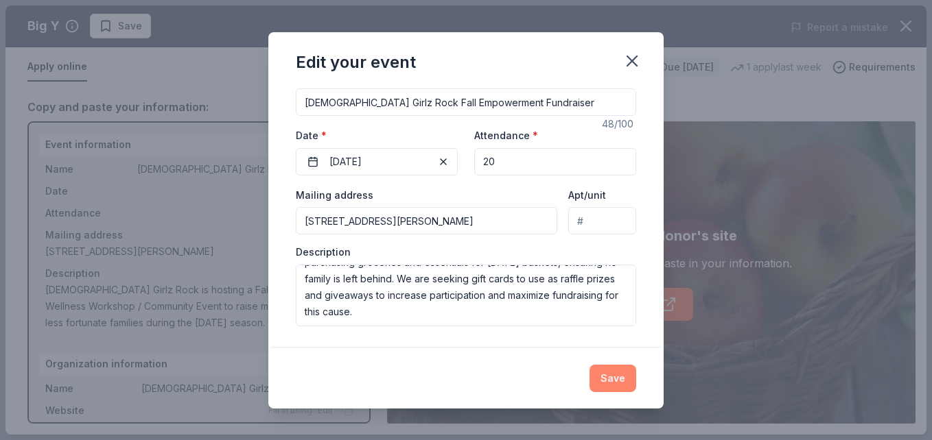
click at [606, 385] on button "Save" at bounding box center [612, 378] width 47 height 27
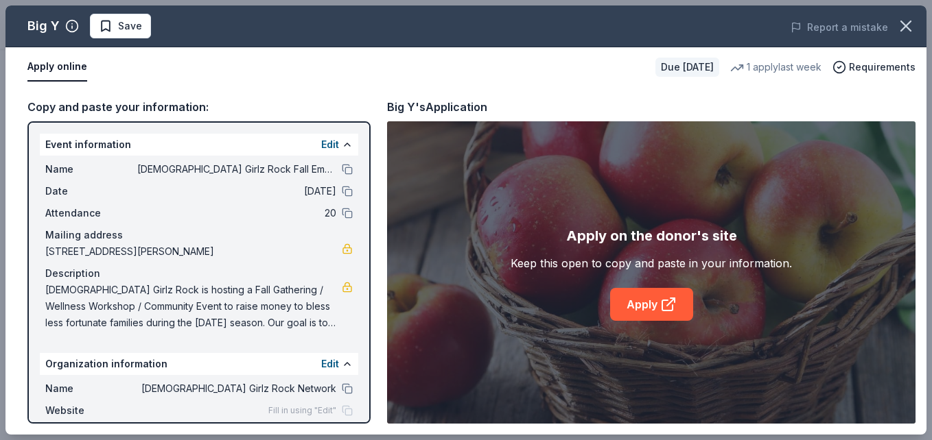
drag, startPoint x: 928, startPoint y: 186, endPoint x: 922, endPoint y: 256, distance: 70.3
click at [921, 256] on div "Big Y Save Report a mistake Apply online Due in 18 days 1 apply last week Requi…" at bounding box center [466, 220] width 932 height 440
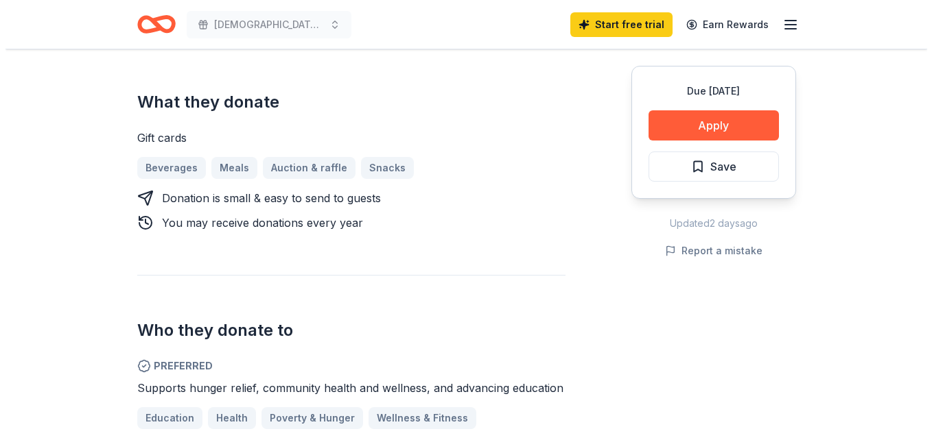
scroll to position [465, 0]
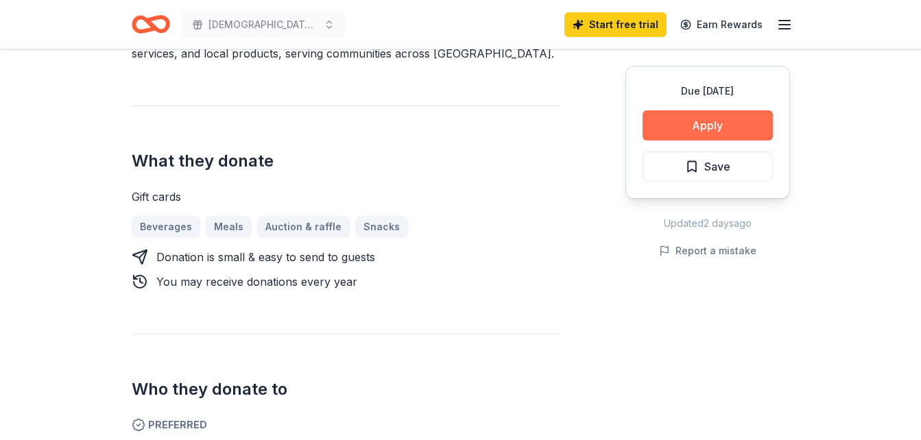
click at [735, 123] on button "Apply" at bounding box center [708, 125] width 130 height 30
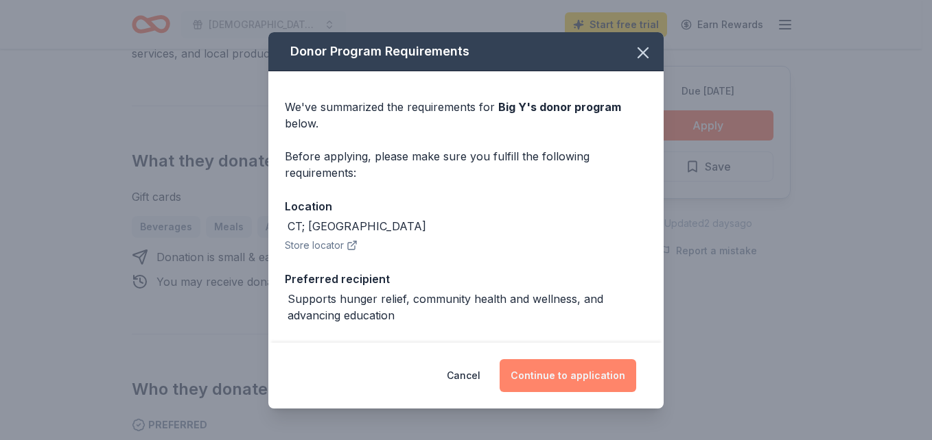
click at [578, 383] on button "Continue to application" at bounding box center [567, 376] width 137 height 33
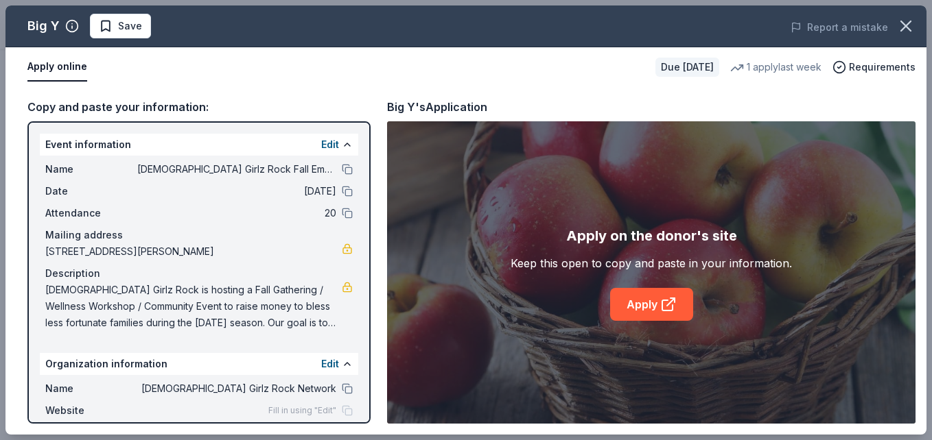
drag, startPoint x: 928, startPoint y: 136, endPoint x: 924, endPoint y: 170, distance: 34.5
click at [921, 170] on div "Big Y Save Report a mistake Apply online Due in 18 days 1 apply last week Requi…" at bounding box center [466, 220] width 932 height 440
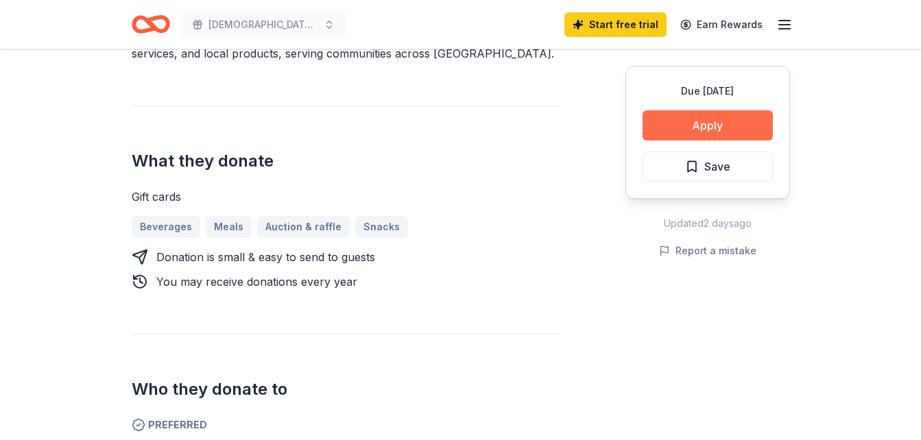
click at [711, 123] on button "Apply" at bounding box center [708, 125] width 130 height 30
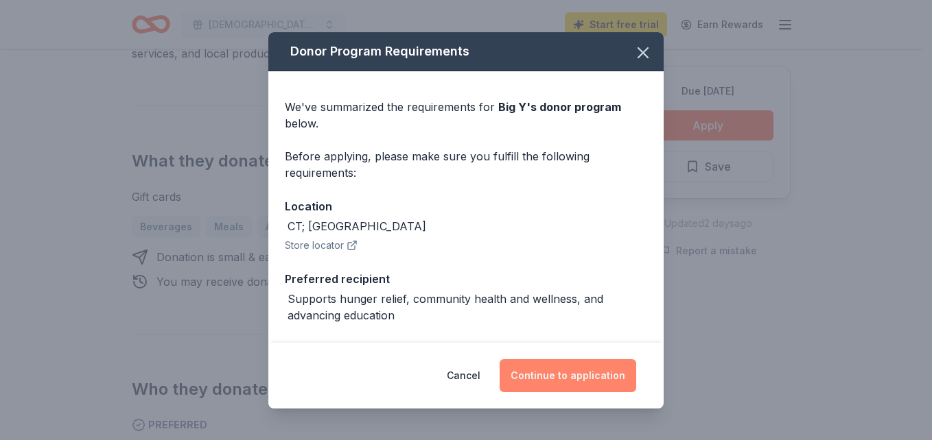
click at [568, 379] on button "Continue to application" at bounding box center [567, 376] width 137 height 33
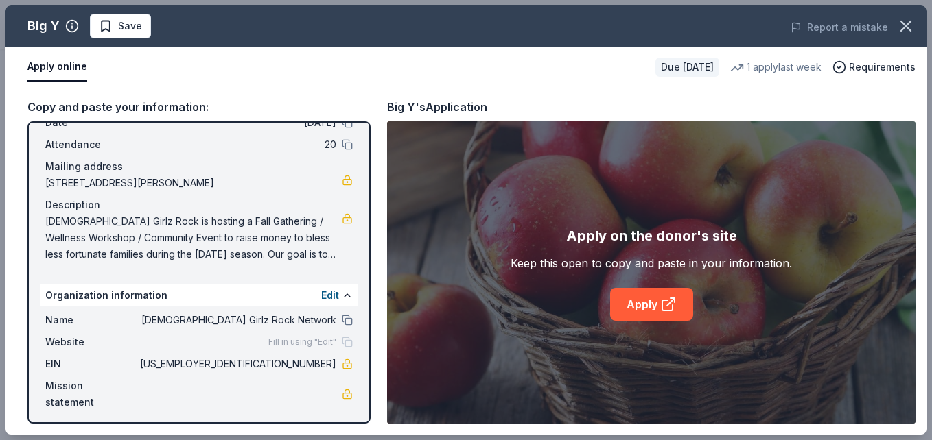
scroll to position [73, 0]
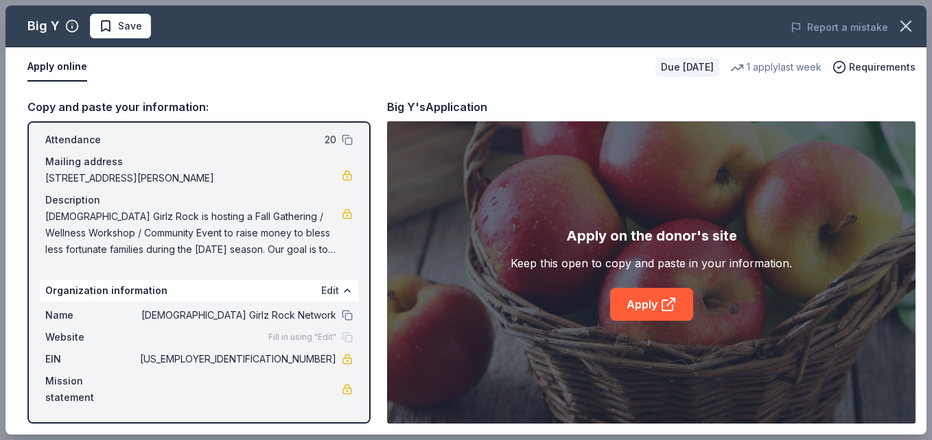
click at [321, 290] on button "Edit" at bounding box center [330, 291] width 18 height 16
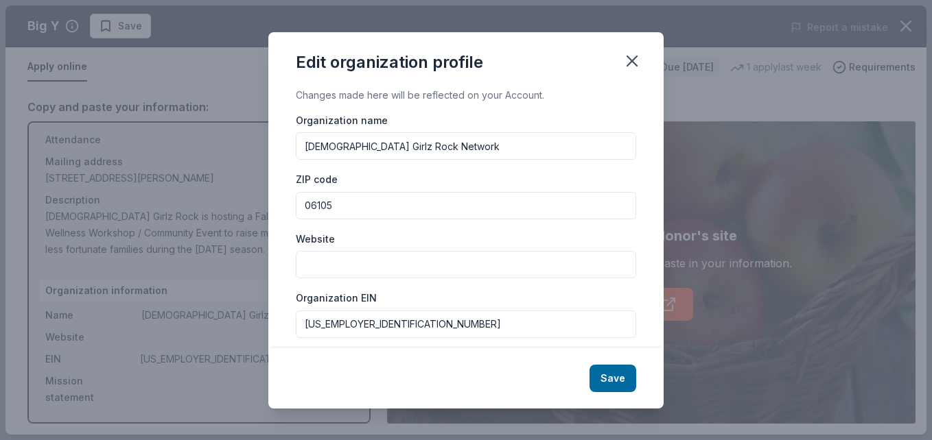
click at [508, 266] on input "Website" at bounding box center [466, 264] width 340 height 27
type input "www.christiangirlzrock.com"
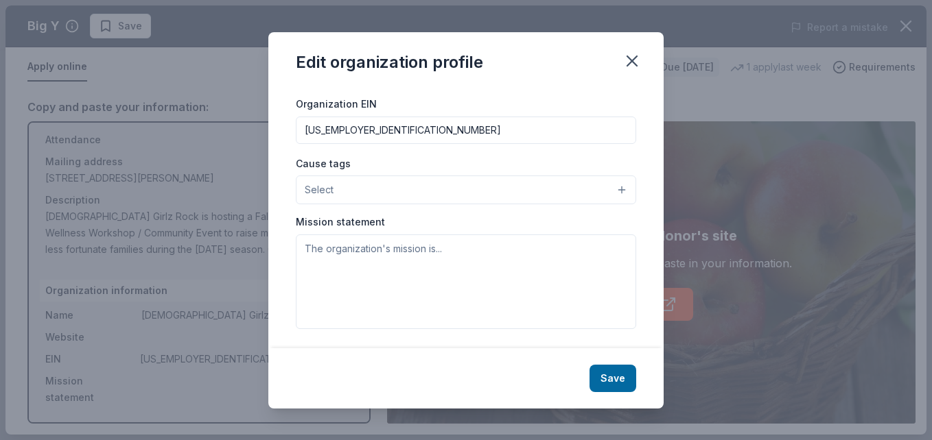
scroll to position [197, 0]
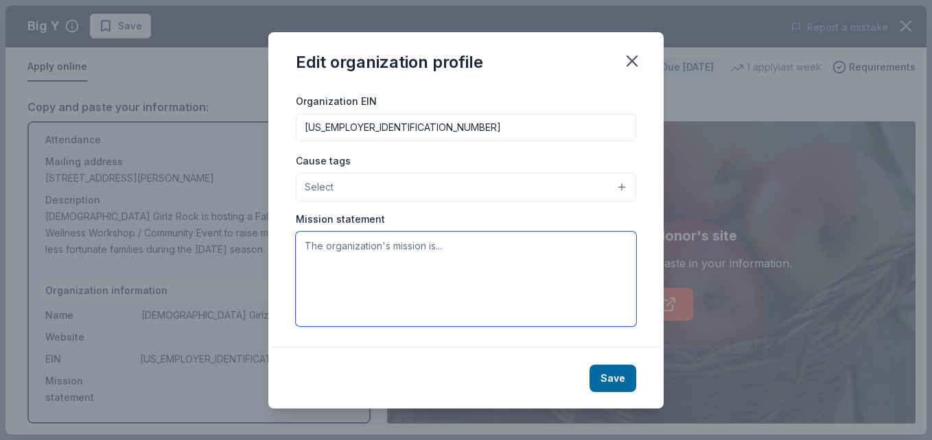
click at [356, 261] on textarea at bounding box center [466, 279] width 340 height 95
paste textarea "To empower women and girls through Christ-centered coaching, mentorship, and we…"
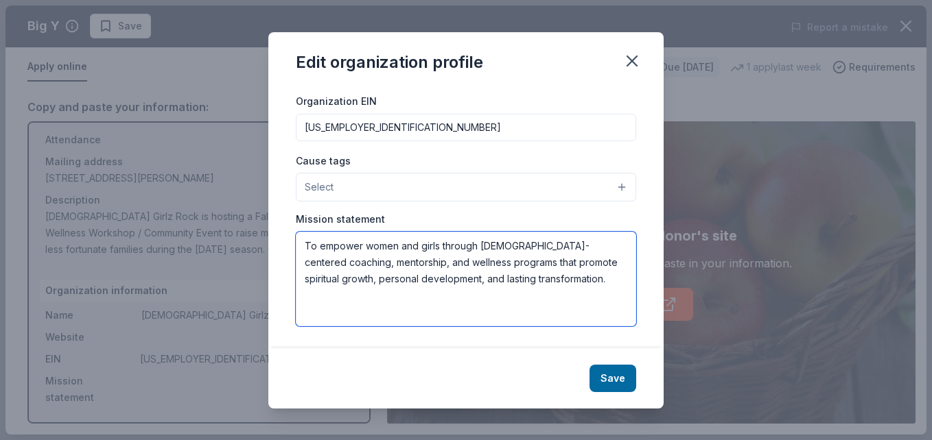
click at [306, 246] on textarea "To empower women and girls through Christ-centered coaching, mentorship, and we…" at bounding box center [466, 279] width 340 height 95
type textarea "To empower women and girls through Christ-centered coaching, mentorship, and we…"
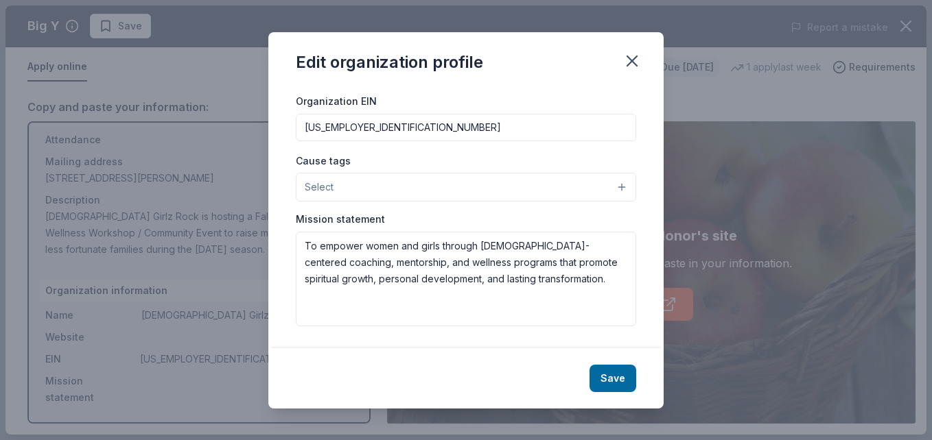
click at [614, 186] on button "Select" at bounding box center [466, 187] width 340 height 29
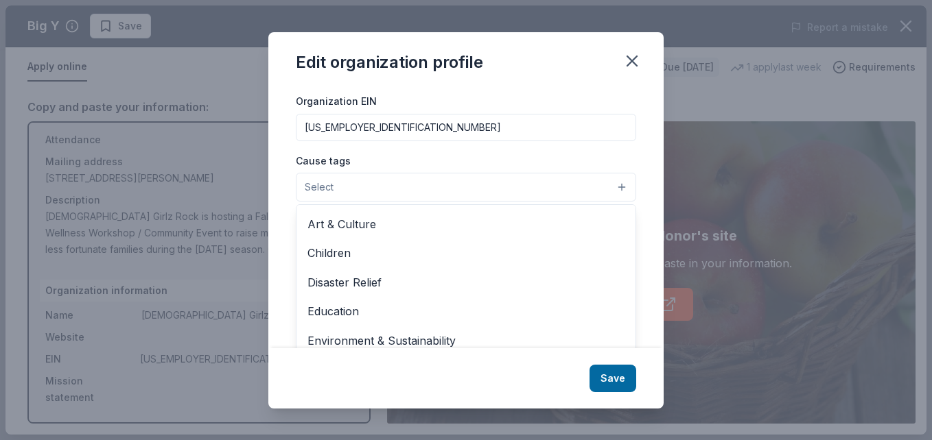
scroll to position [19, 0]
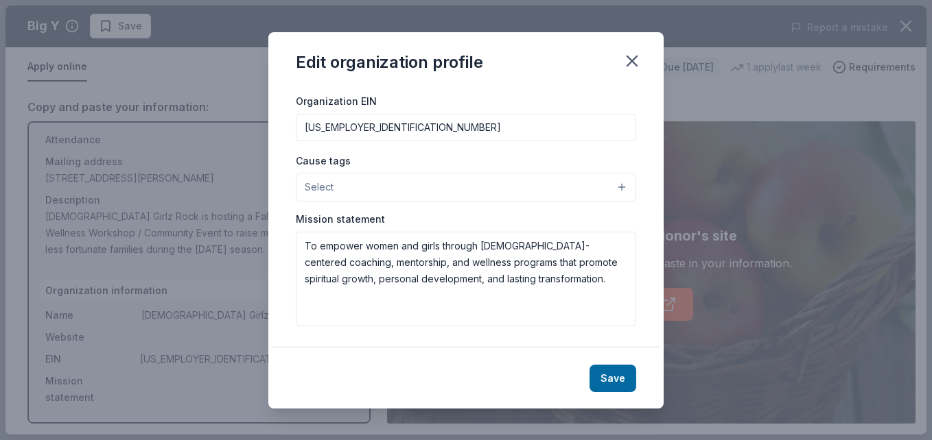
click at [607, 189] on button "Select" at bounding box center [466, 187] width 340 height 29
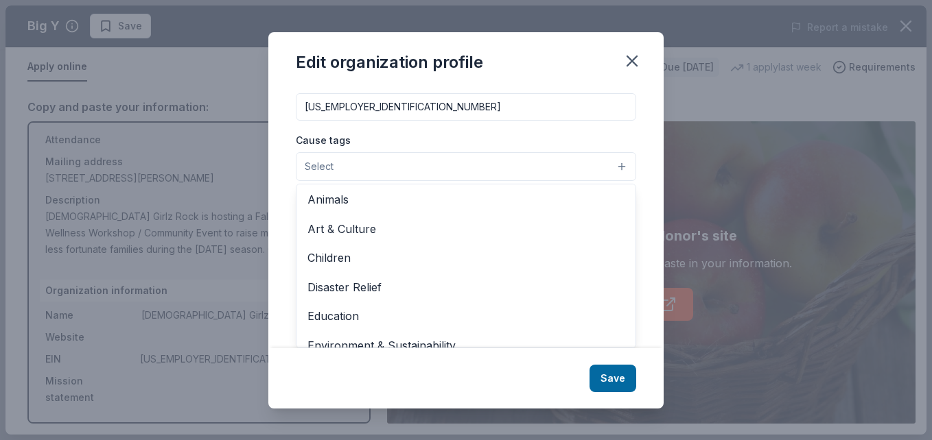
scroll to position [0, 0]
drag, startPoint x: 307, startPoint y: 209, endPoint x: 618, endPoint y: 251, distance: 314.4
click at [618, 251] on div "Animals Art & Culture Children Disaster Relief Education Environment & Sustaina…" at bounding box center [466, 266] width 340 height 165
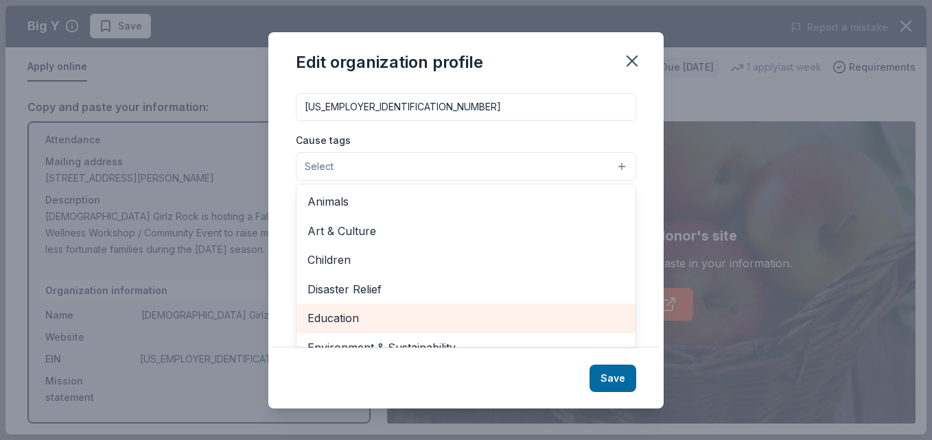
click at [432, 320] on span "Education" at bounding box center [465, 318] width 317 height 18
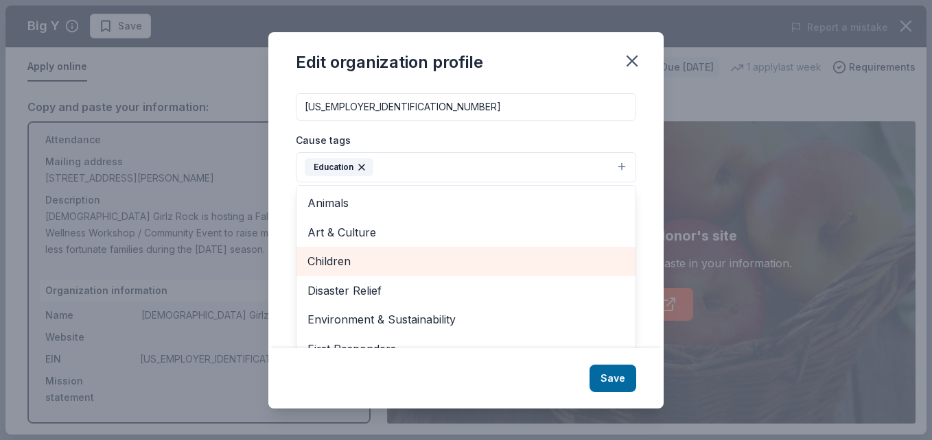
drag, startPoint x: 613, startPoint y: 241, endPoint x: 609, endPoint y: 270, distance: 29.1
click at [609, 270] on div "Animals Art & Culture Children Disaster Relief Environment & Sustainability Fir…" at bounding box center [466, 267] width 340 height 165
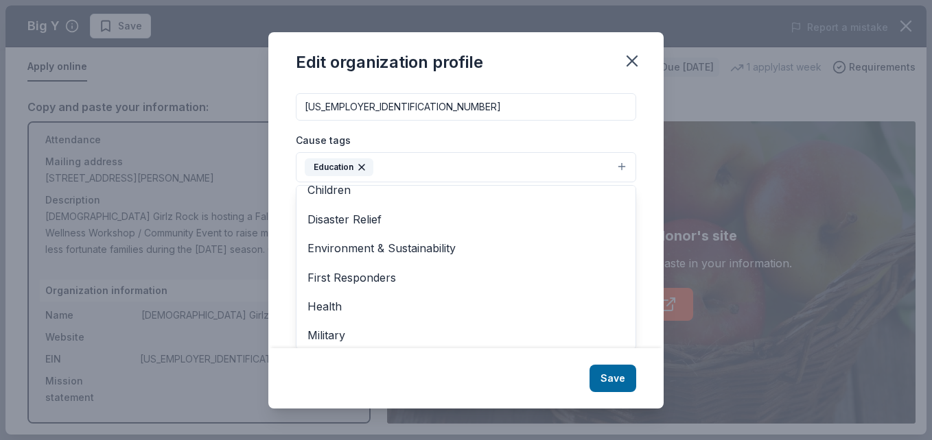
scroll to position [83, 0]
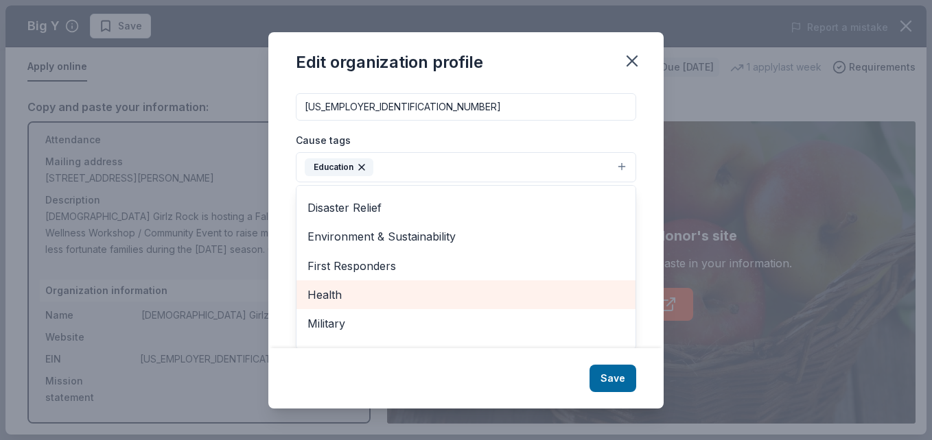
click at [566, 303] on span "Health" at bounding box center [465, 295] width 317 height 18
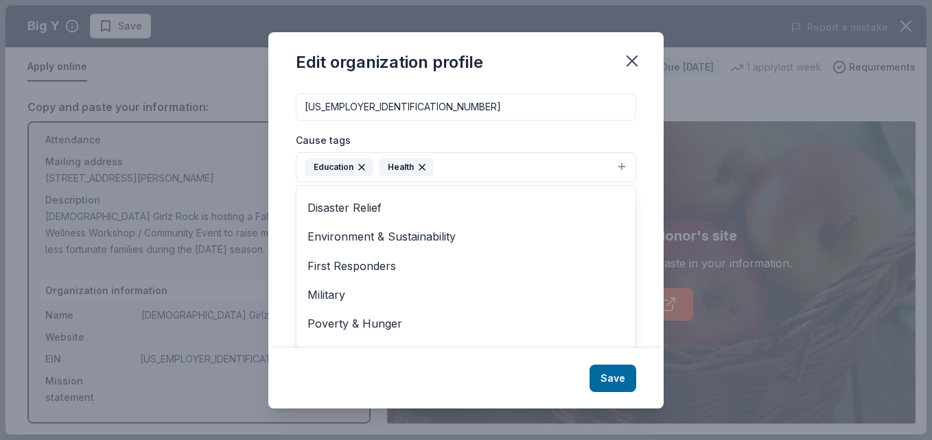
scroll to position [133, 0]
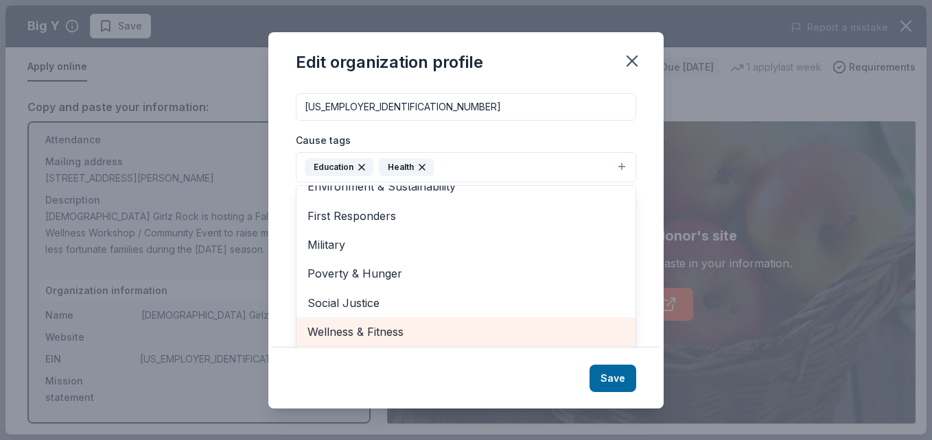
click at [557, 329] on span "Wellness & Fitness" at bounding box center [465, 332] width 317 height 18
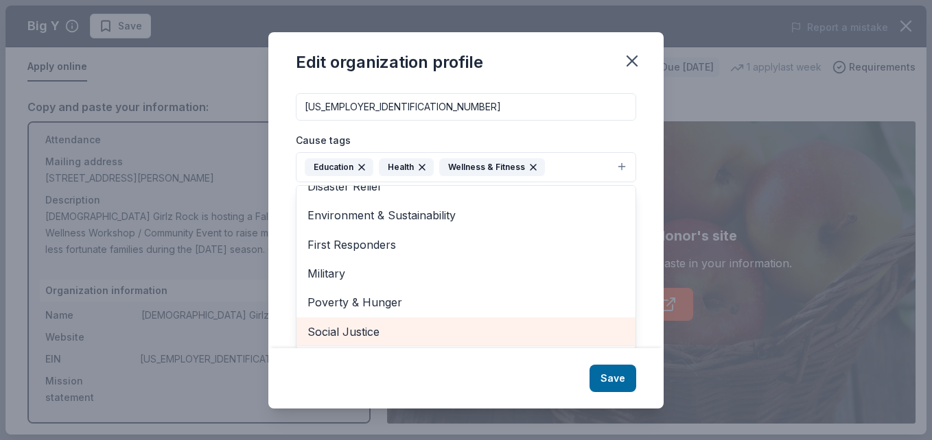
scroll to position [104, 0]
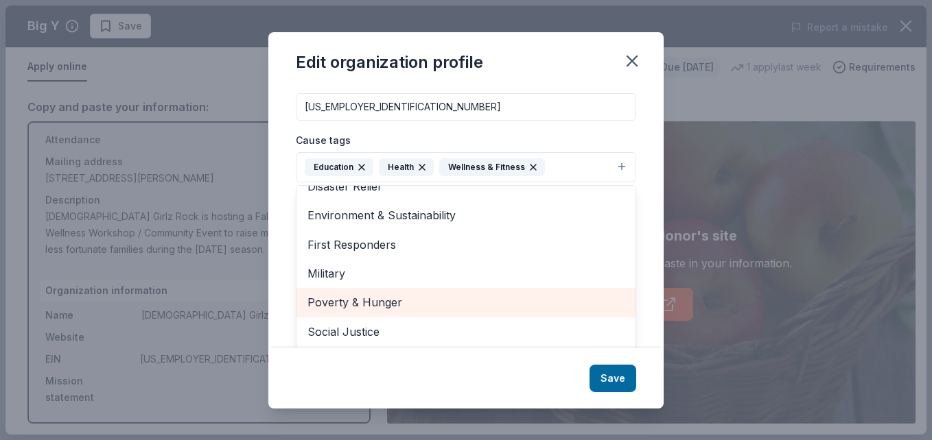
click at [551, 304] on span "Poverty & Hunger" at bounding box center [465, 303] width 317 height 18
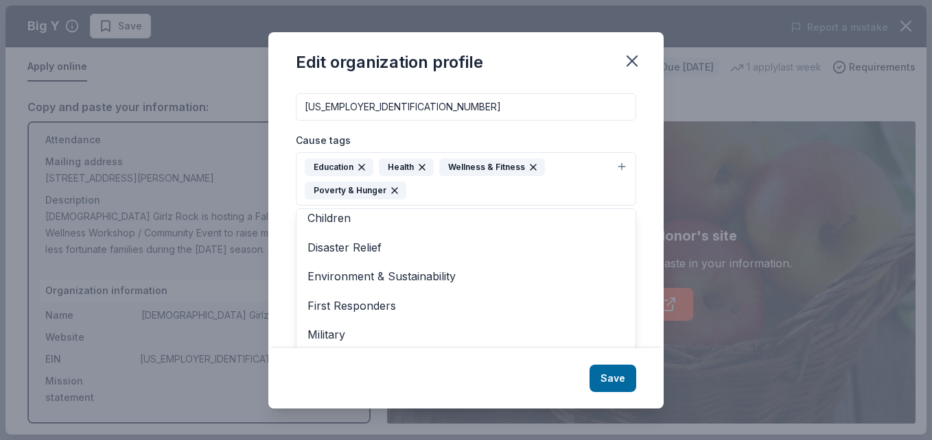
scroll to position [75, 0]
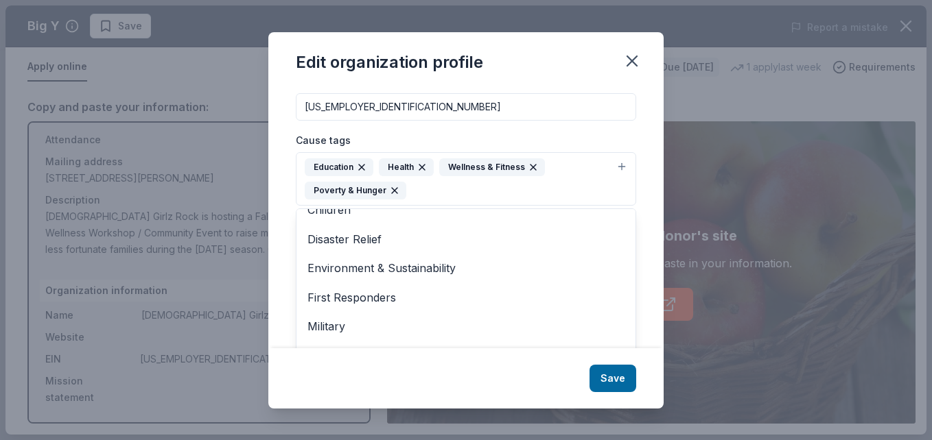
click at [607, 375] on div "Edit organization profile Changes made here will be reflected on your Account. …" at bounding box center [465, 220] width 395 height 377
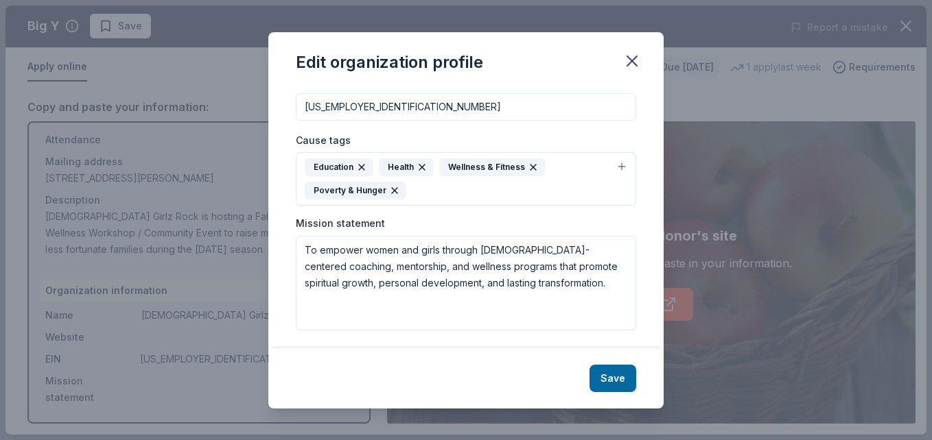
click at [607, 375] on button "Save" at bounding box center [612, 378] width 47 height 27
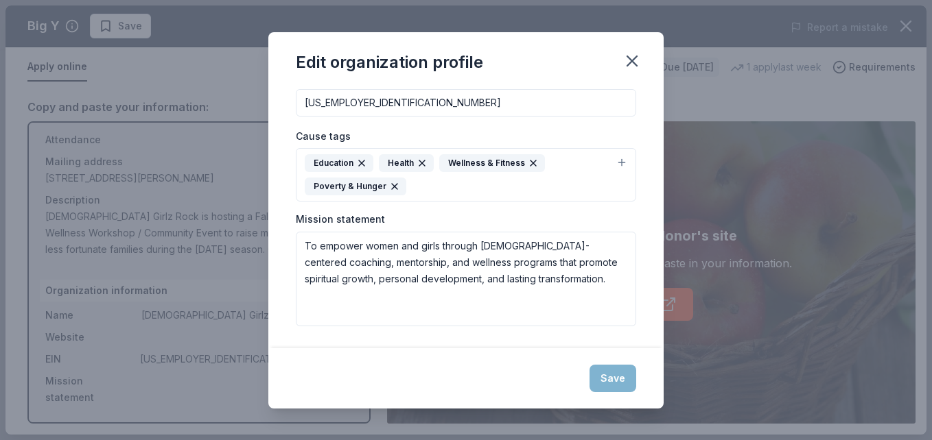
scroll to position [115, 0]
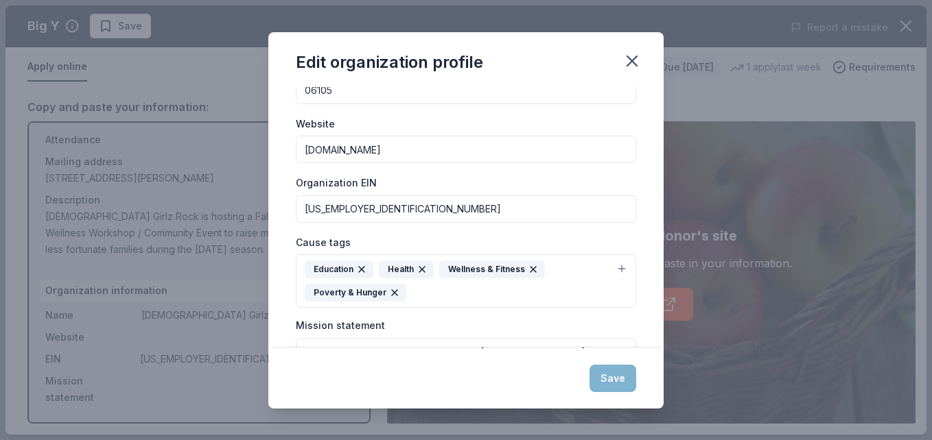
click at [616, 382] on div "Save" at bounding box center [465, 379] width 395 height 60
click at [629, 62] on icon "button" at bounding box center [631, 60] width 19 height 19
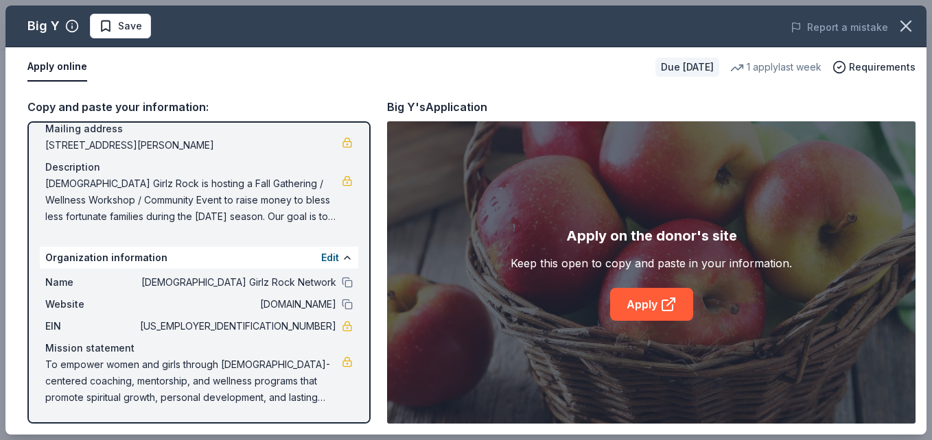
scroll to position [0, 0]
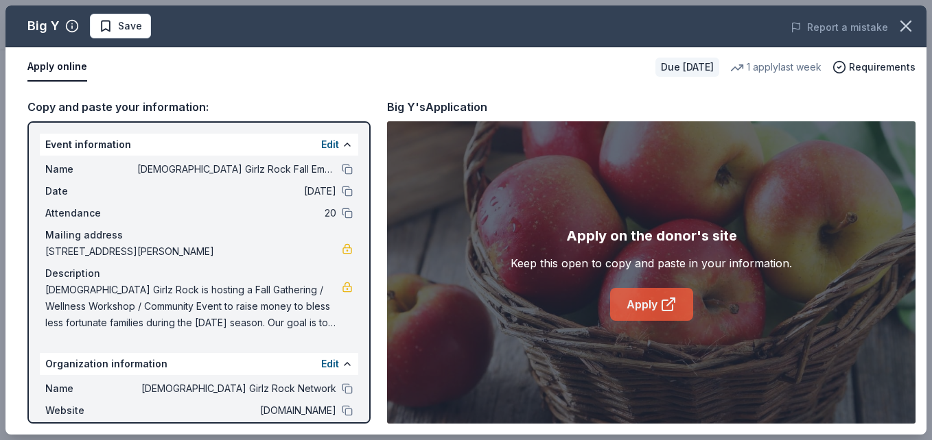
click at [655, 305] on link "Apply" at bounding box center [651, 304] width 83 height 33
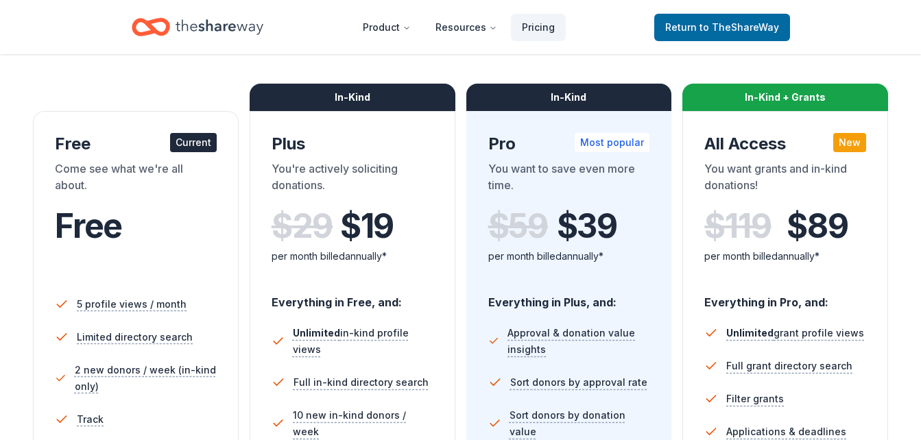
scroll to position [139, 0]
